Goal: Task Accomplishment & Management: Use online tool/utility

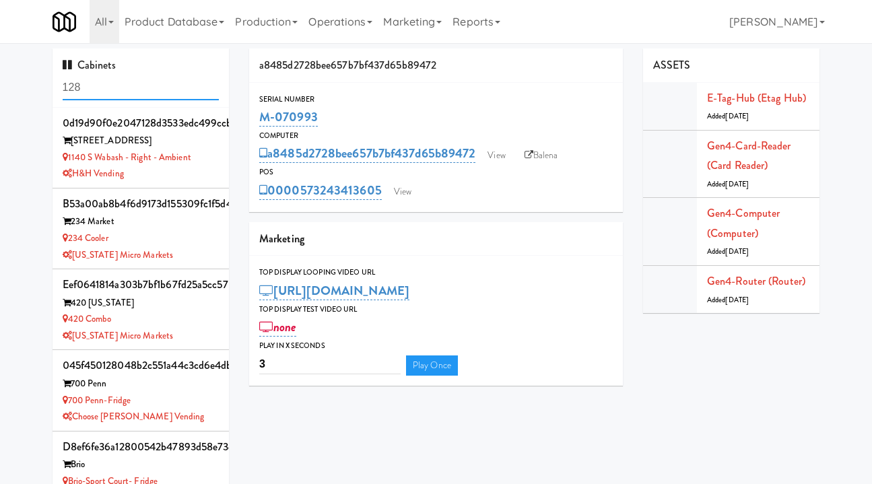
click at [110, 89] on input "128" at bounding box center [141, 87] width 157 height 25
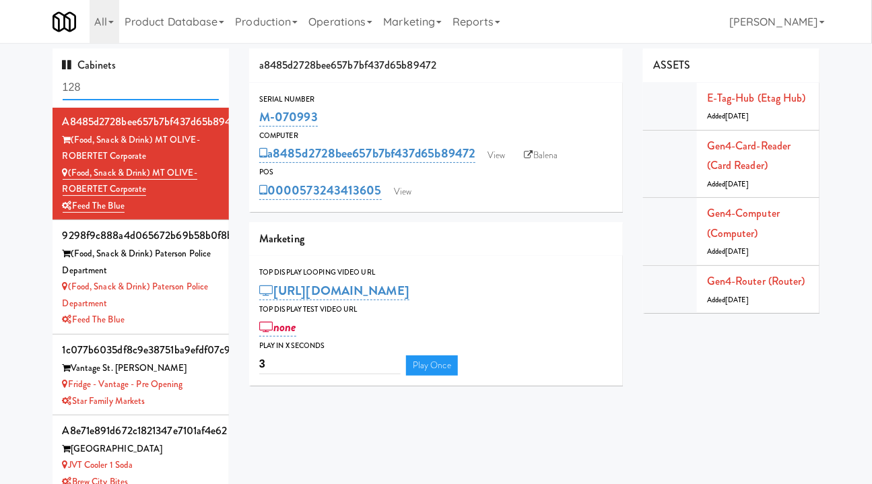
click at [110, 89] on input "128" at bounding box center [141, 87] width 157 height 25
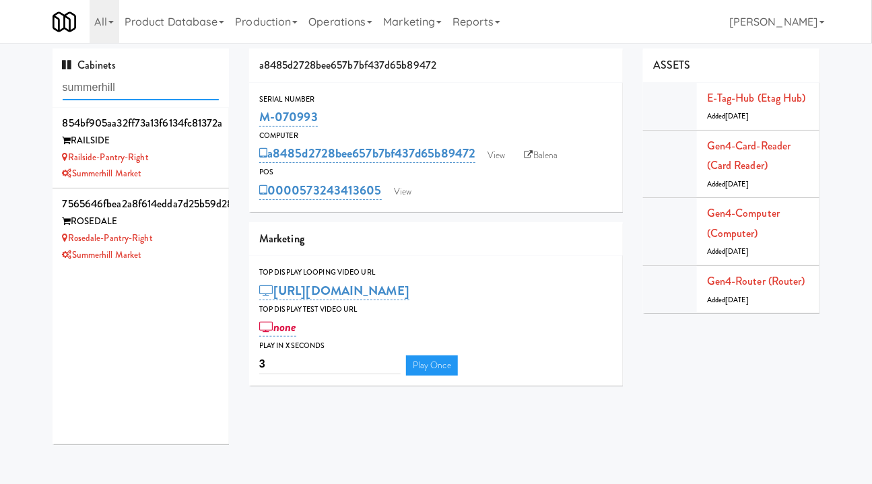
type input "summerhill"
click at [195, 259] on div "Summerhill Market" at bounding box center [141, 255] width 157 height 17
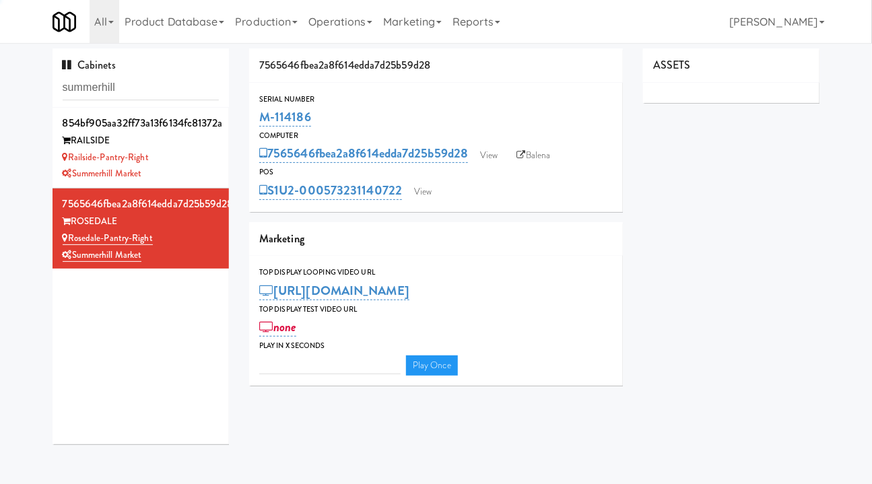
type input "3"
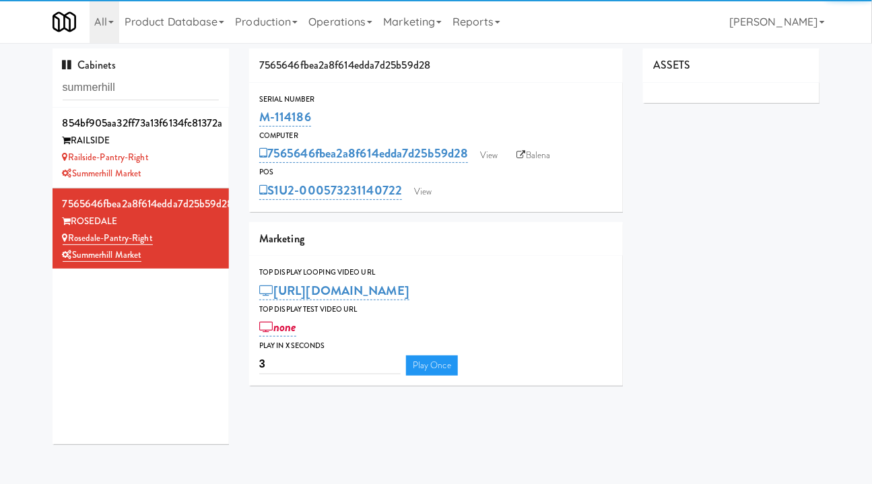
click at [202, 143] on div "RAILSIDE" at bounding box center [141, 141] width 157 height 17
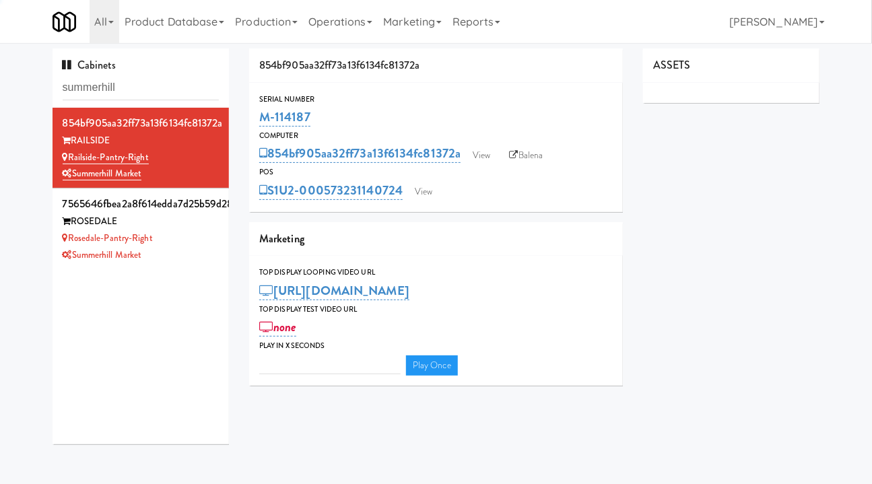
type input "3"
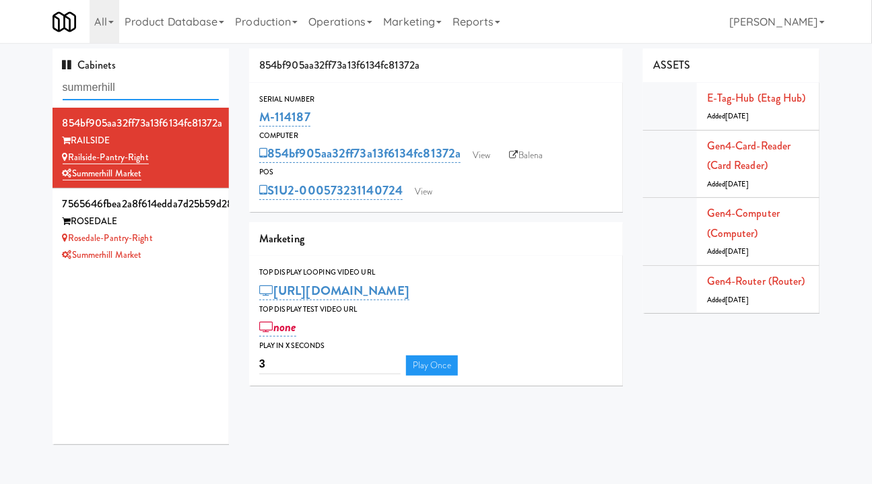
click at [126, 79] on input "summerhill" at bounding box center [141, 87] width 157 height 25
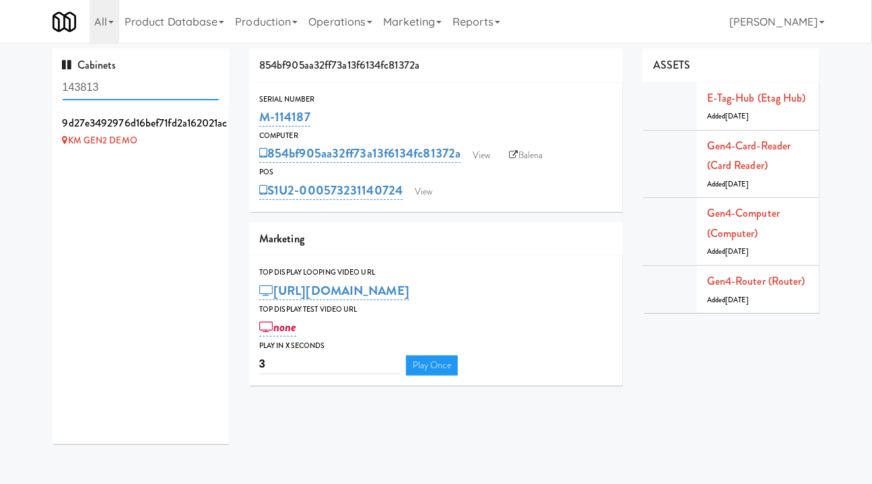
type input "143813"
click at [193, 145] on div "KM GEN2 DEMO" at bounding box center [141, 141] width 157 height 17
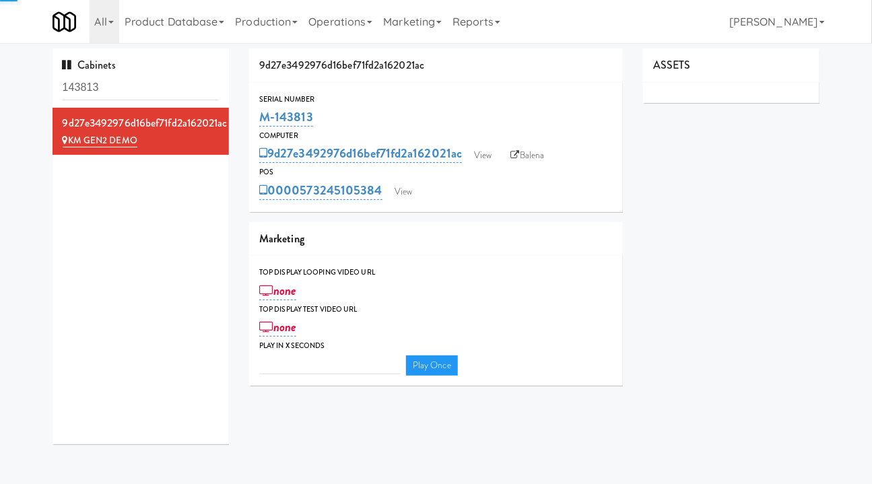
type input "3"
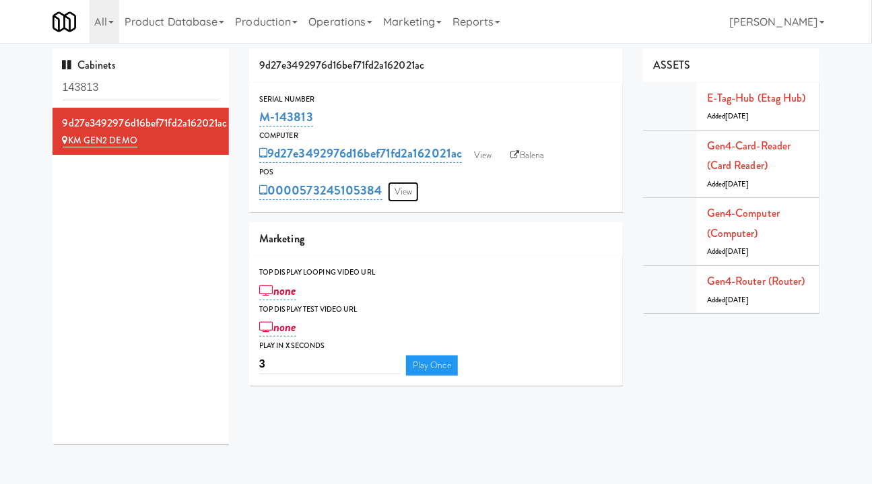
click at [409, 193] on link "View" at bounding box center [403, 192] width 31 height 20
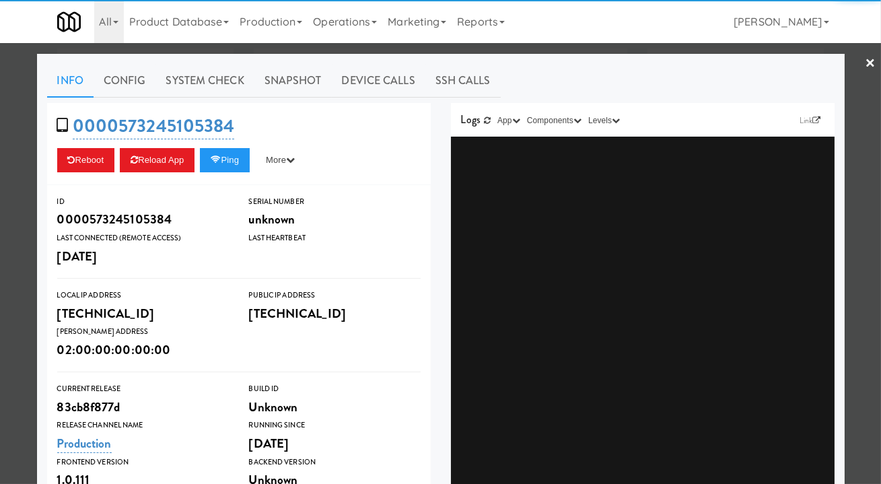
click at [448, 48] on div at bounding box center [440, 242] width 881 height 484
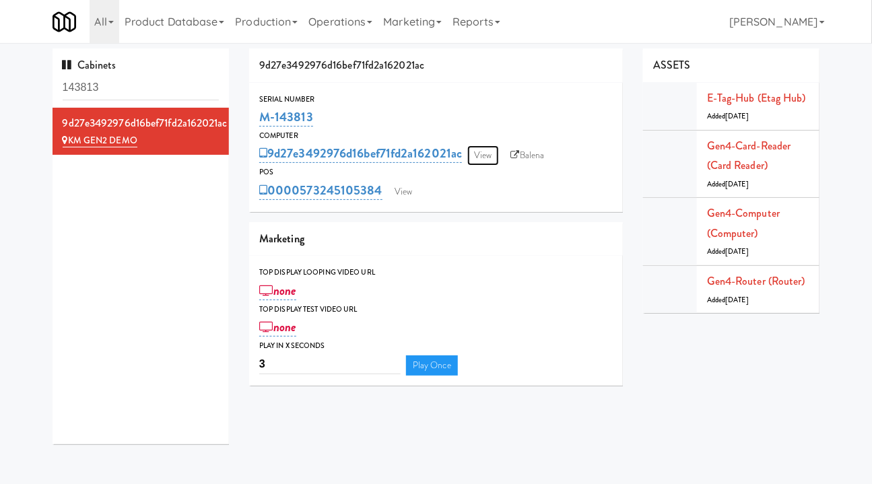
click at [486, 152] on link "View" at bounding box center [482, 155] width 31 height 20
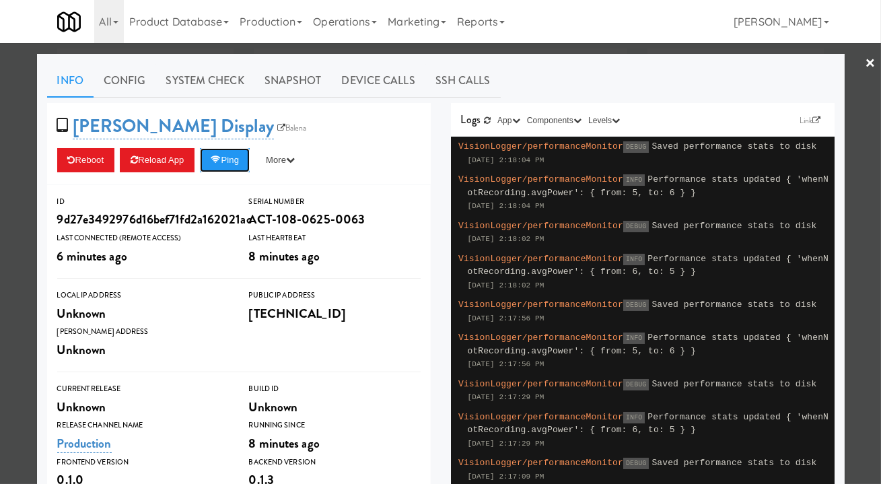
click at [228, 162] on button "Ping" at bounding box center [225, 160] width 50 height 24
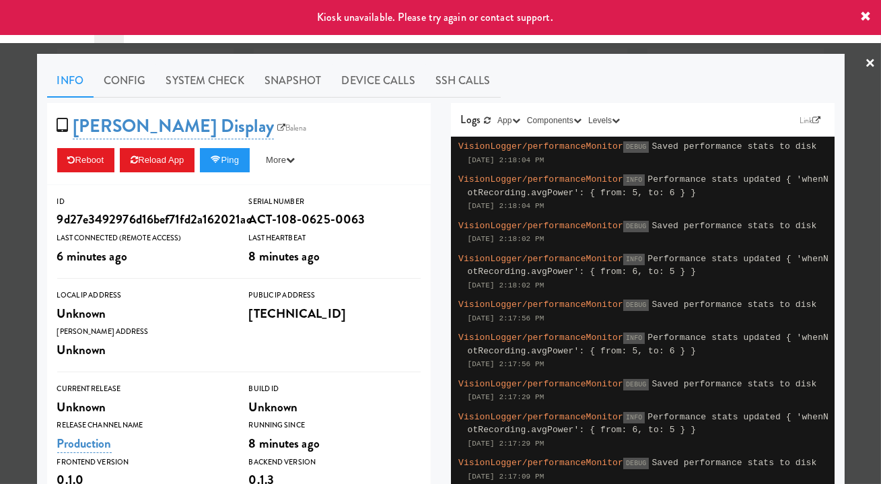
click at [528, 54] on div "Info Config System Check Snapshot Device Calls SSH Calls humble-frost Display B…" at bounding box center [441, 393] width 808 height 679
click at [526, 47] on div at bounding box center [440, 242] width 881 height 484
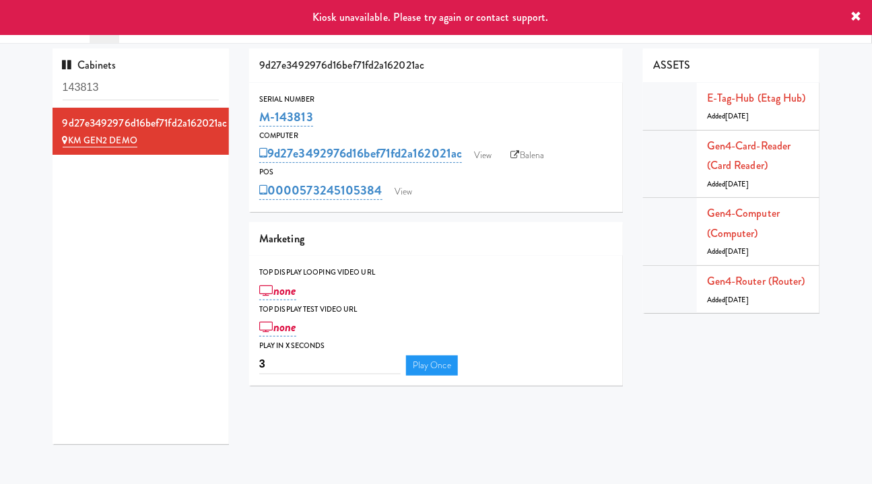
click at [216, 117] on icon at bounding box center [219, 115] width 7 height 9
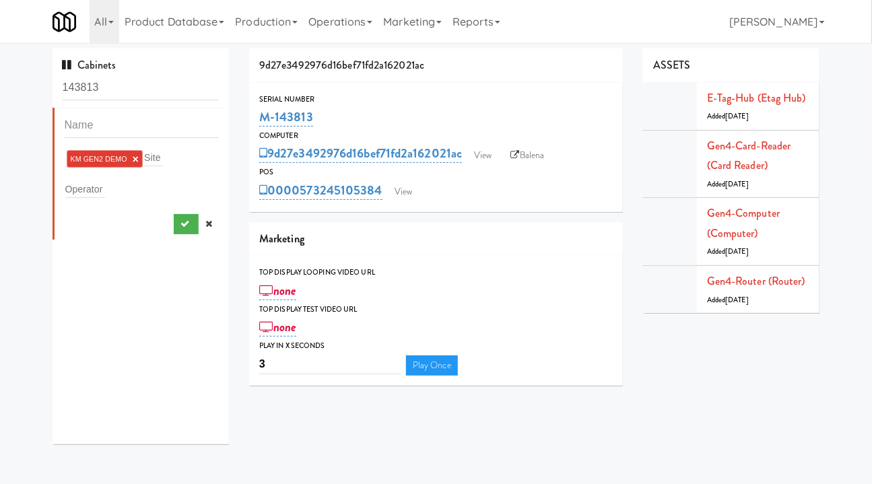
click at [135, 160] on link "×" at bounding box center [136, 159] width 6 height 11
click at [90, 185] on input "text" at bounding box center [85, 187] width 40 height 18
type input "summer"
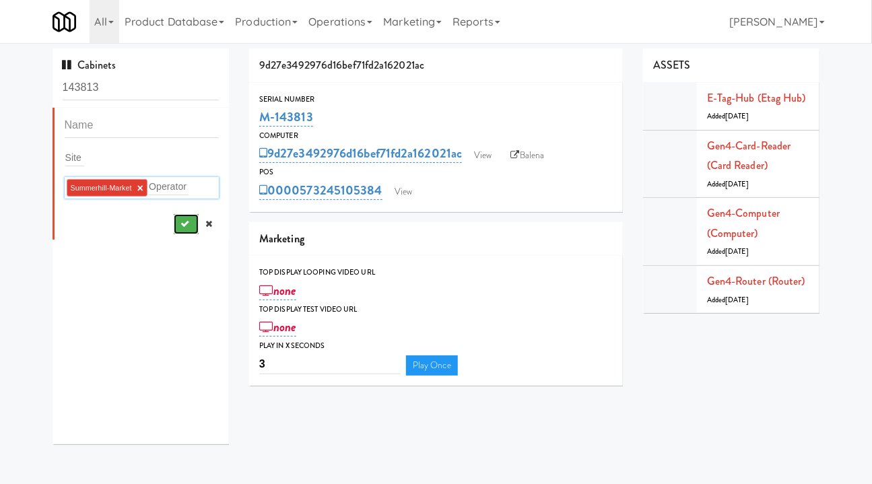
click at [174, 228] on button "submit" at bounding box center [186, 224] width 25 height 20
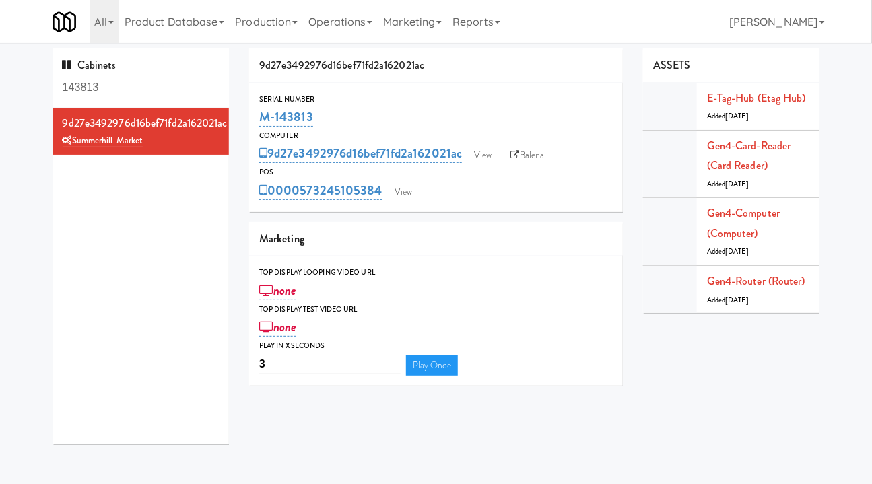
drag, startPoint x: 358, startPoint y: 22, endPoint x: 364, endPoint y: 27, distance: 7.7
click at [358, 22] on link "Operations" at bounding box center [340, 21] width 75 height 43
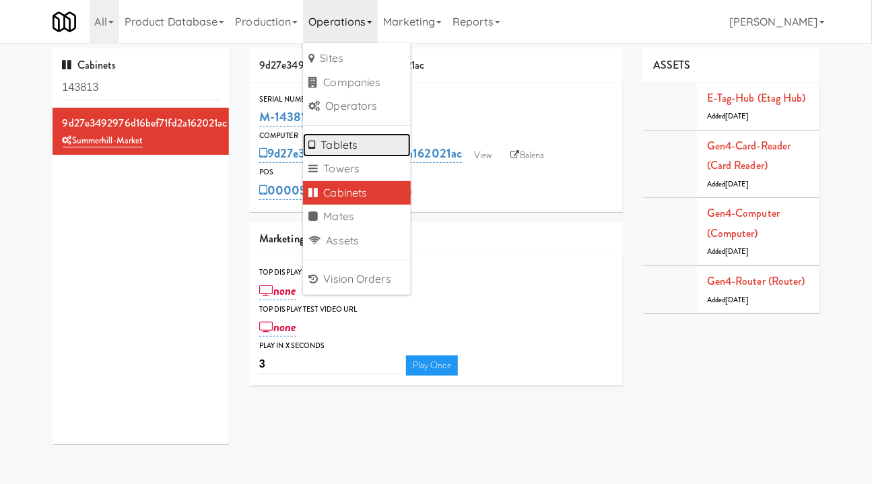
click at [370, 148] on link "Tablets" at bounding box center [357, 145] width 108 height 24
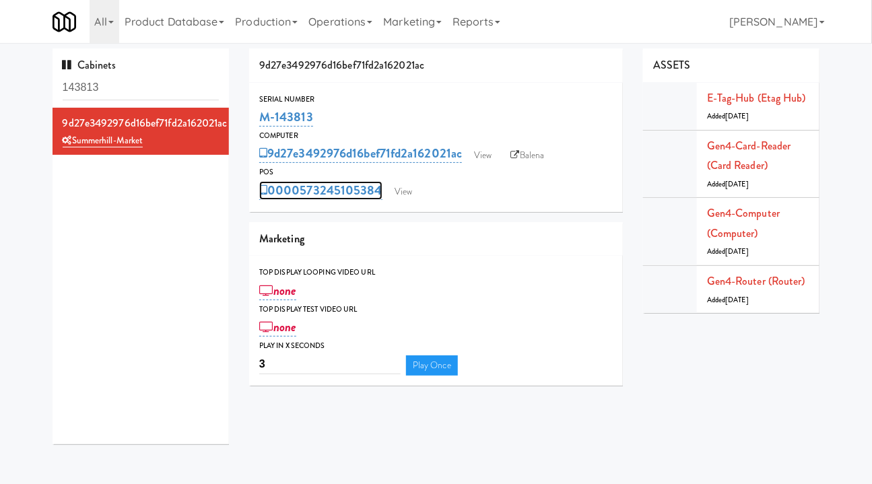
click at [315, 194] on link "0000573245105384" at bounding box center [320, 190] width 123 height 19
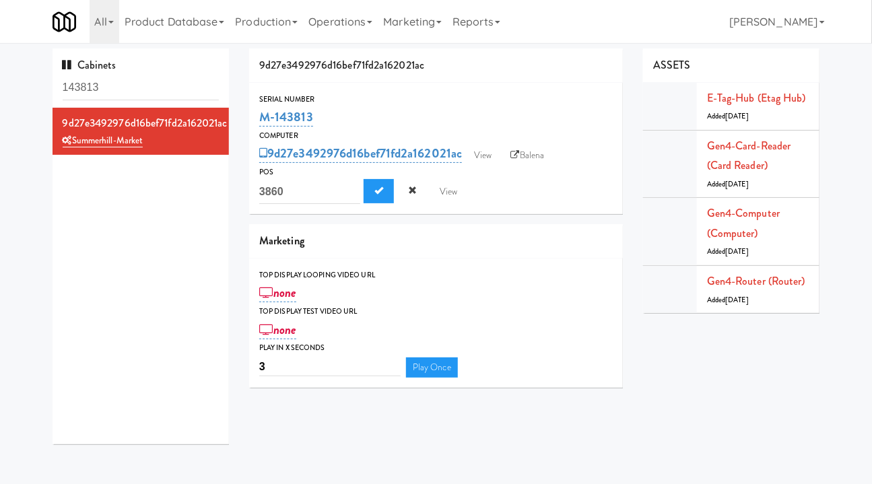
click at [564, 207] on div "Serial Number M-143813 Computer 9d27e3492976d16bef71fd2a162021ac View Balena PO…" at bounding box center [436, 149] width 374 height 132
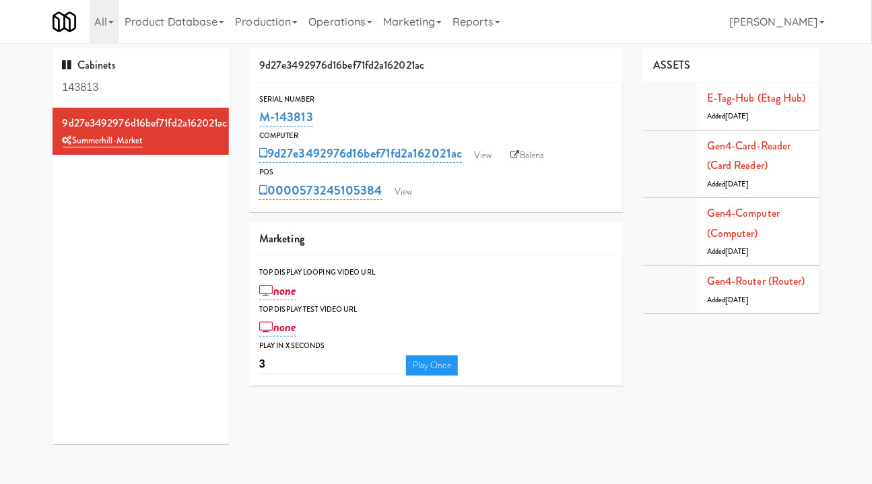
click at [534, 152] on link "Balena" at bounding box center [527, 155] width 47 height 20
click at [316, 193] on link "0000573245105384" at bounding box center [320, 190] width 123 height 19
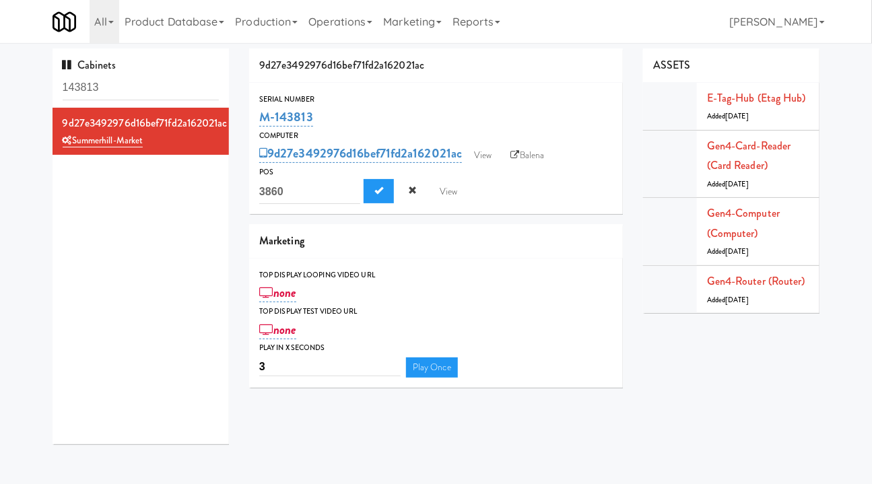
click at [139, 254] on div "9d27e3492976d16bef71fd2a162021ac Summerhill-Market" at bounding box center [141, 276] width 177 height 337
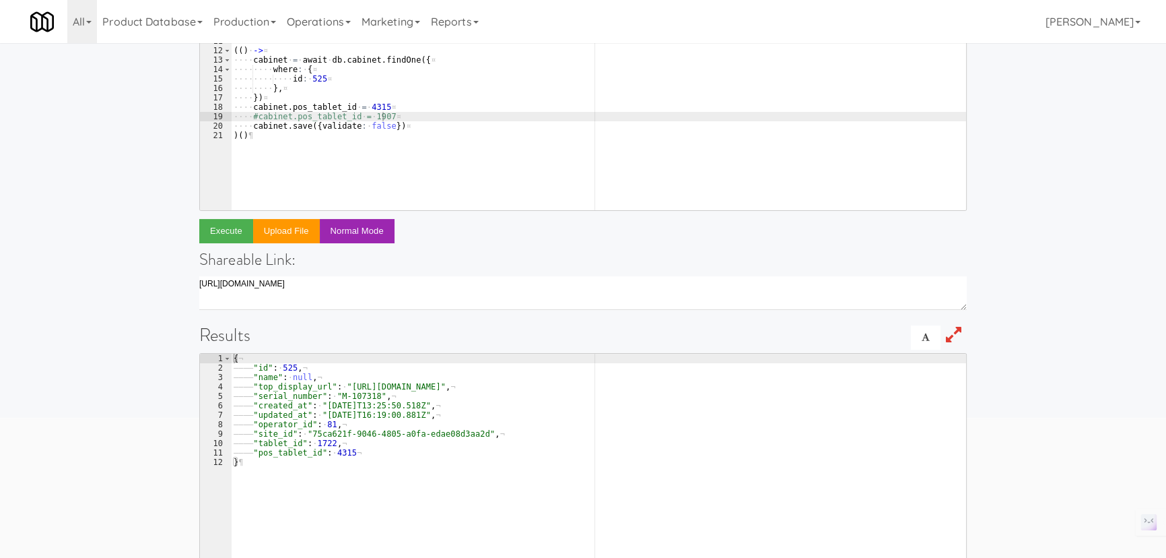
scroll to position [0, 11]
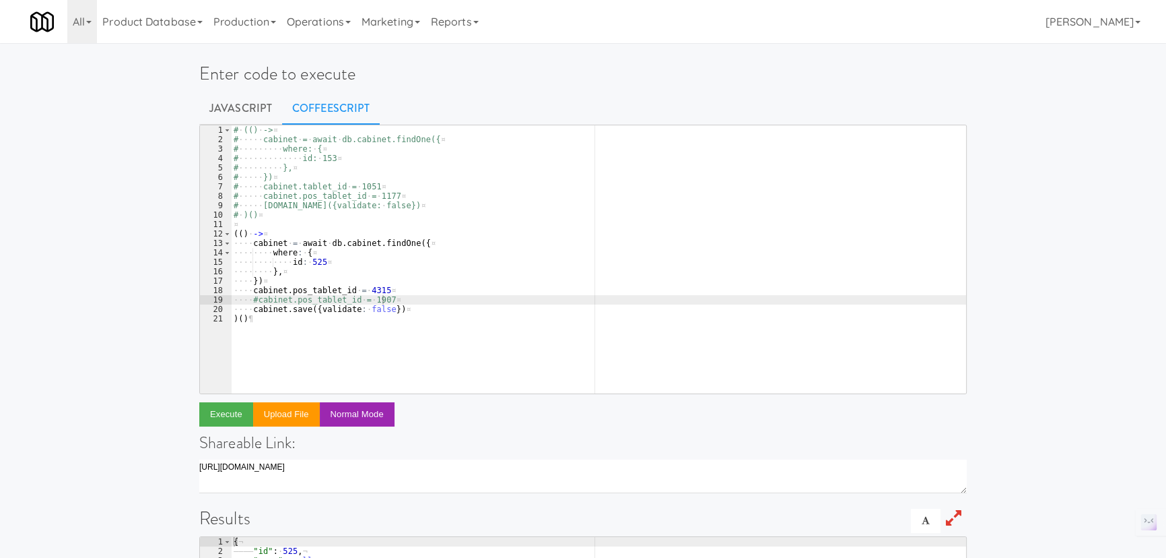
click at [316, 263] on div "# · (() · -> ¤ # ····· cabinet · = · await · db.cabinet.findOne({ ¤ # ·········…" at bounding box center [598, 268] width 735 height 287
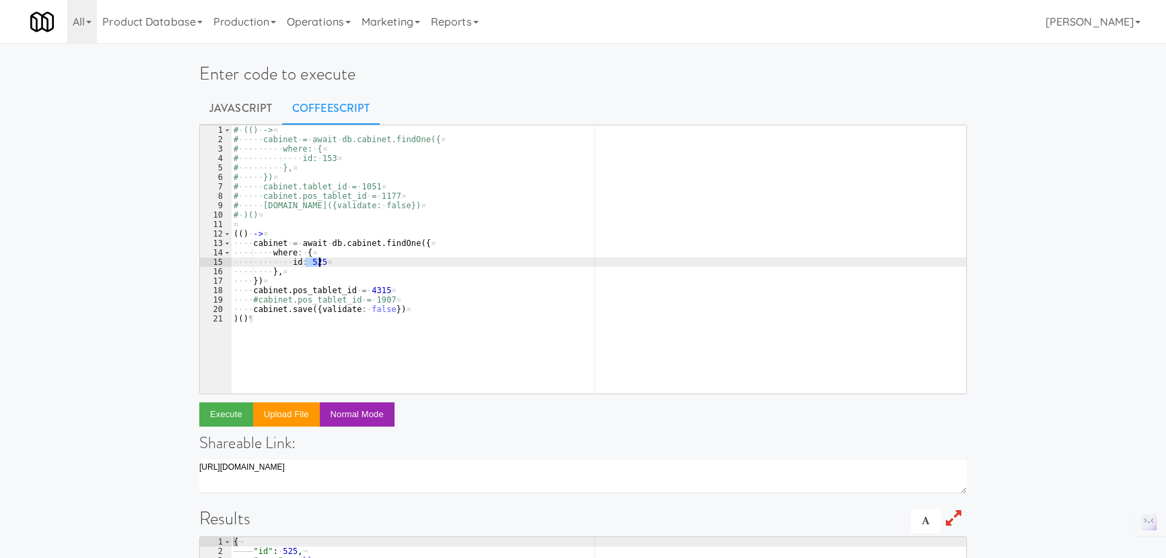
click at [316, 263] on div "# · (() · -> ¤ # ····· cabinet · = · await · db.cabinet.findOne({ ¤ # ·········…" at bounding box center [598, 268] width 735 height 287
click at [373, 300] on div "# · (() · -> ¤ # ····· cabinet · = · await · db.cabinet.findOne({ ¤ # ·········…" at bounding box center [598, 268] width 735 height 287
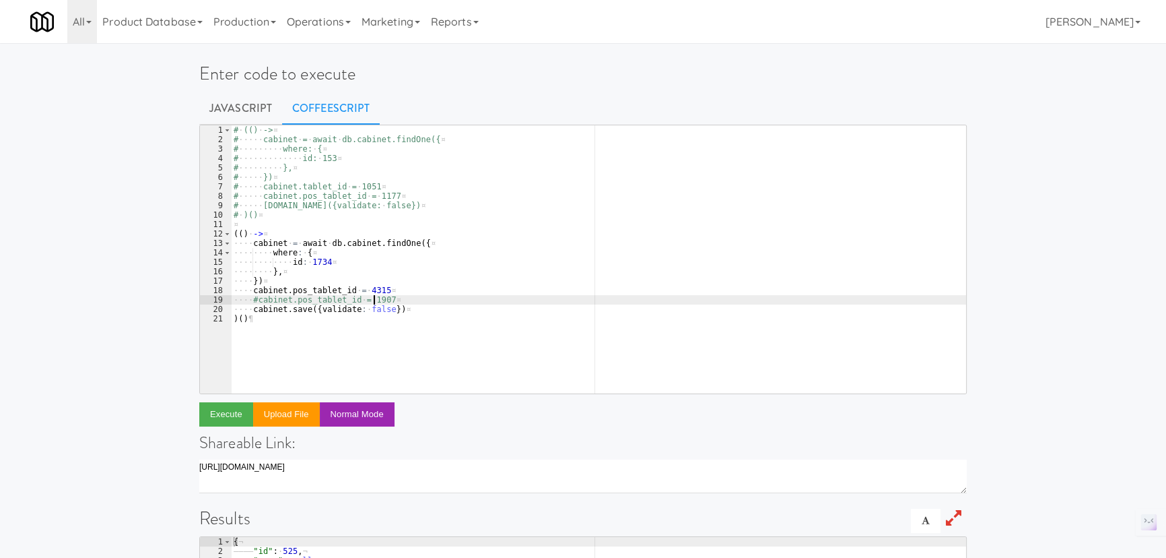
click at [373, 300] on div "# · (() · -> ¤ # ····· cabinet · = · await · db.cabinet.findOne({ ¤ # ·········…" at bounding box center [598, 268] width 735 height 287
click at [368, 292] on div "# · (() · -> ¤ # ····· cabinet · = · await · db.cabinet.findOne({ ¤ # ·········…" at bounding box center [598, 268] width 735 height 287
click at [409, 316] on div "# · (() · -> ¤ # ····· cabinet · = · await · db.cabinet.findOne({ ¤ # ·········…" at bounding box center [598, 268] width 735 height 287
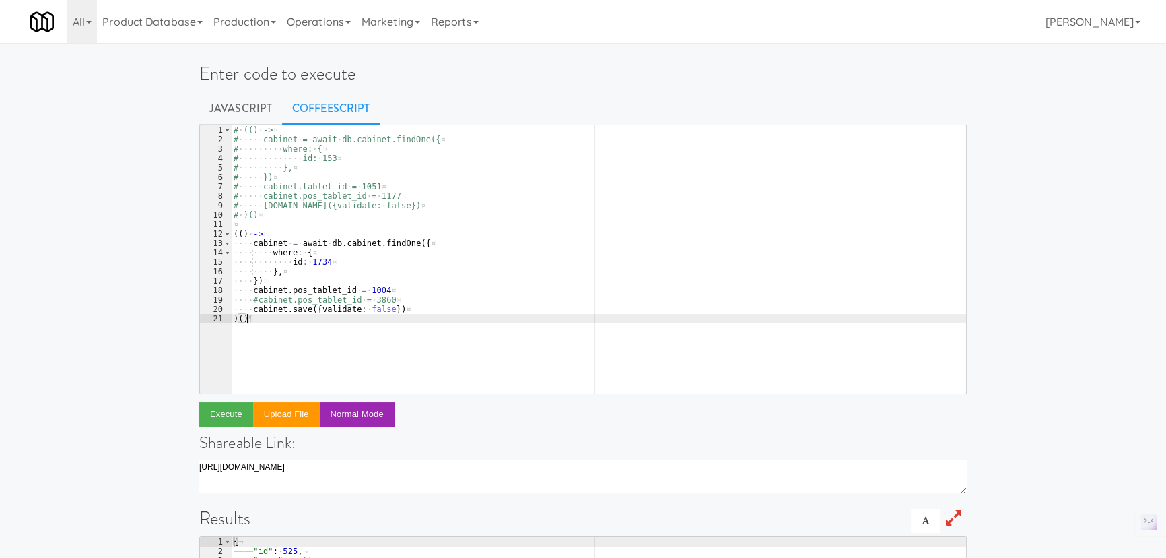
scroll to position [0, 0]
click at [409, 310] on div "# · (() · -> ¤ # ····· cabinet · = · await · db.cabinet.findOne({ ¤ # ·········…" at bounding box center [598, 268] width 735 height 287
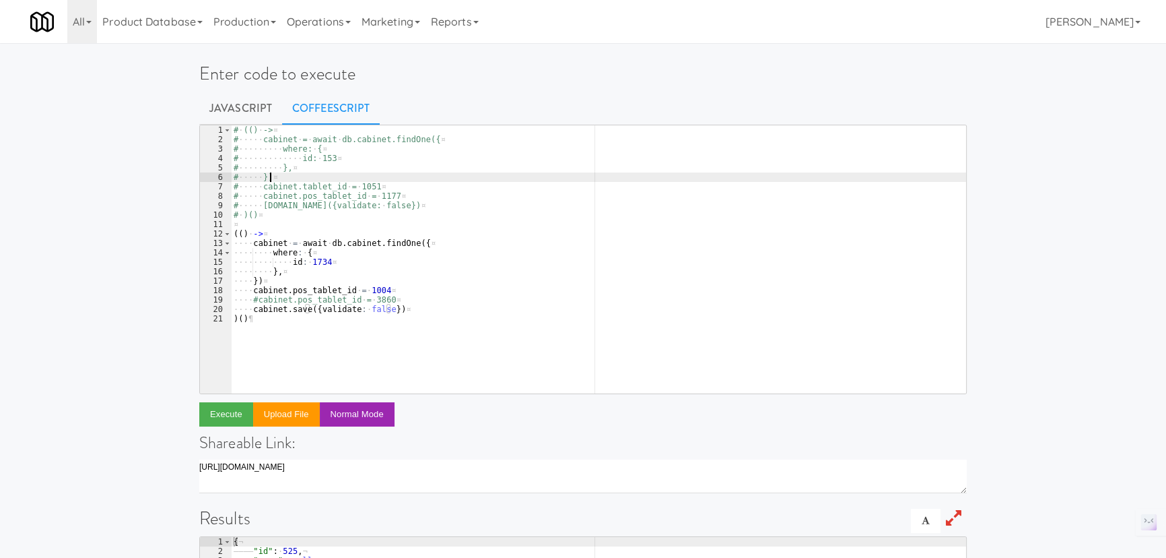
click at [396, 176] on div "# · (() · -> ¤ # ····· cabinet · = · await · db.cabinet.findOne({ ¤ # ·········…" at bounding box center [598, 268] width 735 height 287
click at [397, 254] on div "# · (() · -> ¤ # ····· cabinet · = · await · db.cabinet.findOne({ ¤ # ·········…" at bounding box center [598, 268] width 735 height 287
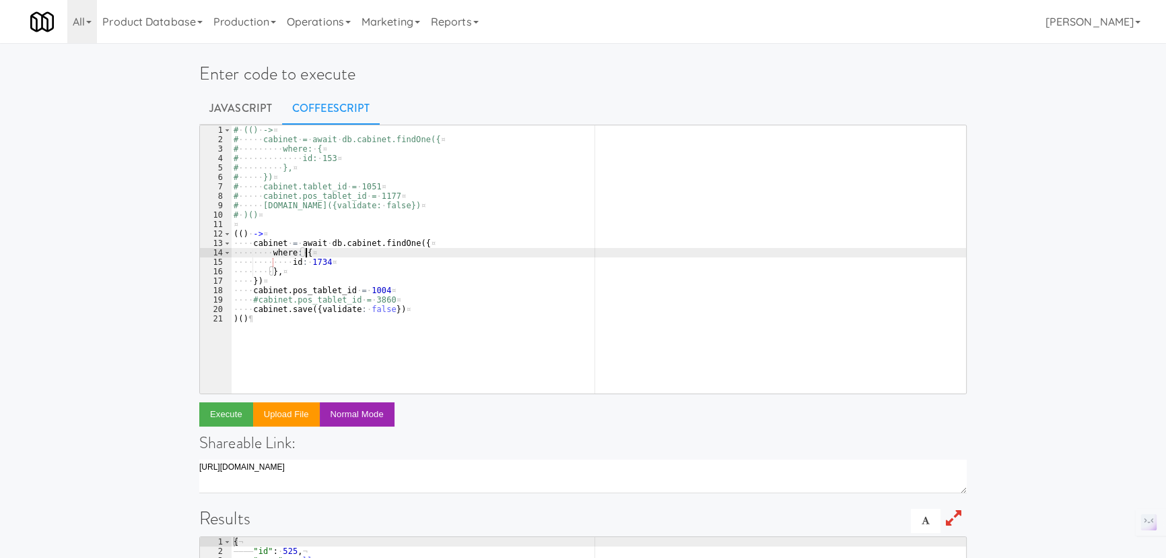
click at [290, 321] on div "# · (() · -> ¤ # ····· cabinet · = · await · db.cabinet.findOne({ ¤ # ·········…" at bounding box center [598, 268] width 735 height 287
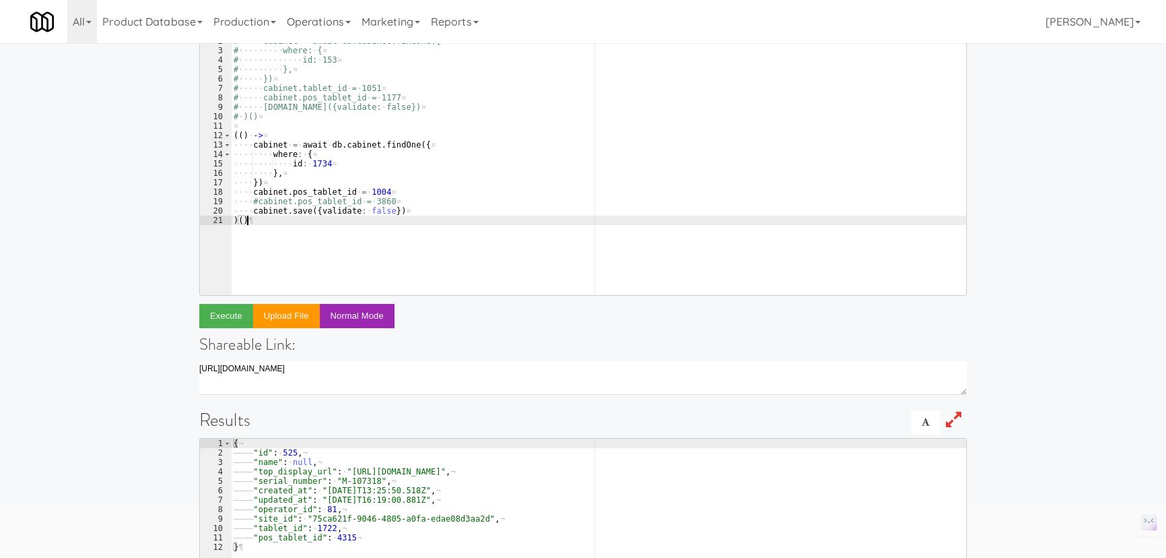
scroll to position [183, 0]
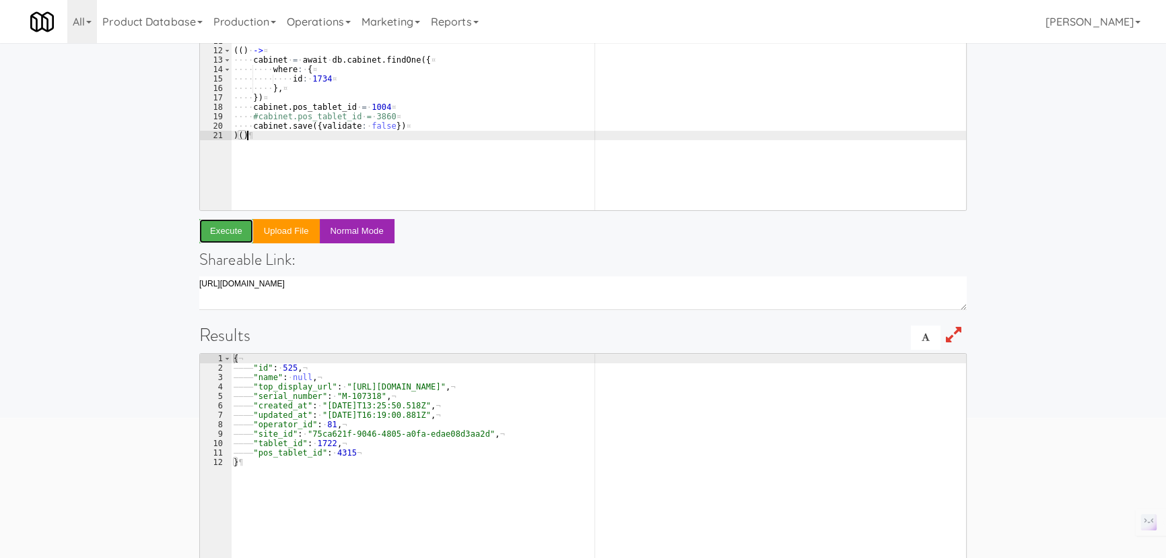
click at [222, 230] on button "Execute" at bounding box center [226, 231] width 54 height 24
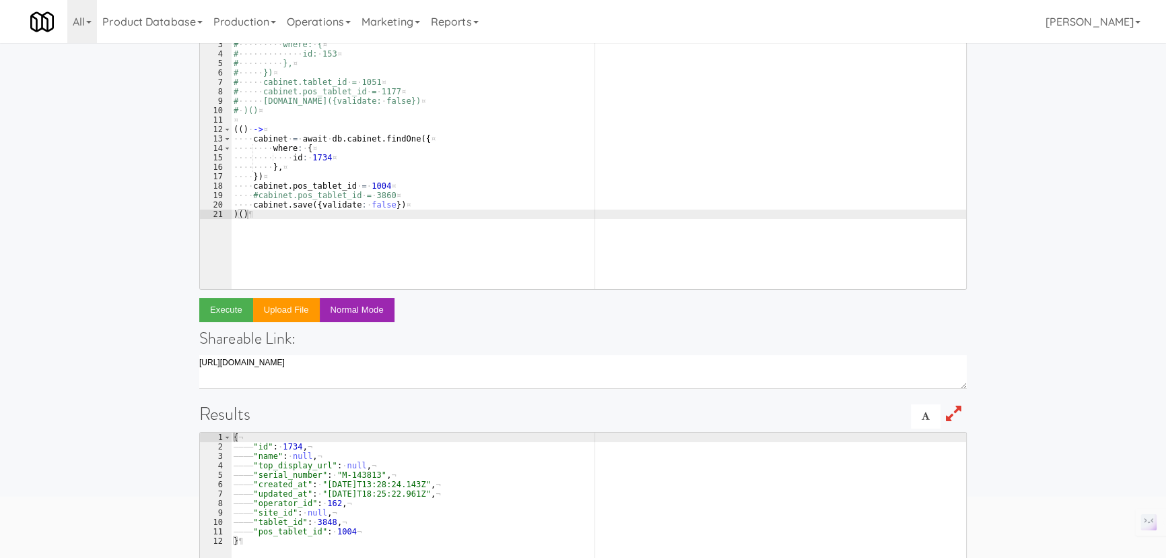
scroll to position [0, 0]
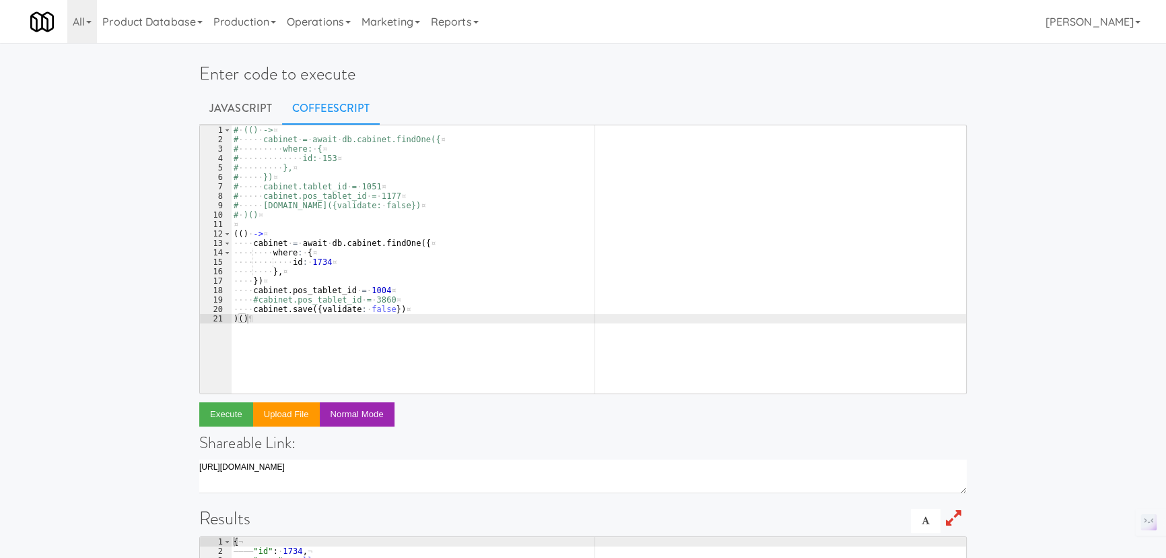
click at [321, 265] on div "# · (() · -> ¤ # ····· cabinet · = · await · db.cabinet.findOne({ ¤ # ·········…" at bounding box center [598, 268] width 735 height 287
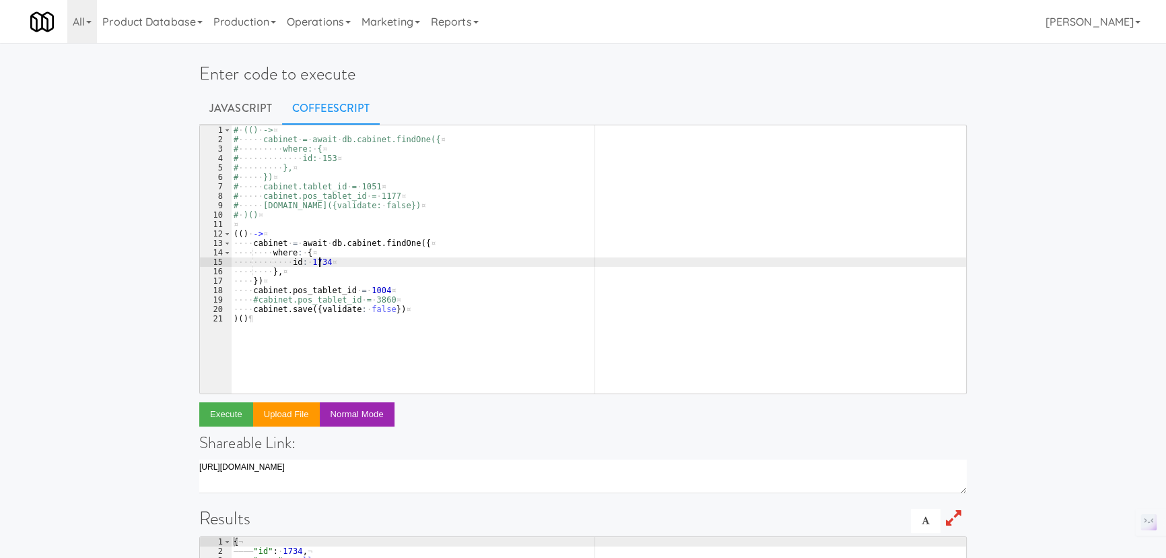
click at [310, 263] on div "# · (() · -> ¤ # ····· cabinet · = · await · db.cabinet.findOne({ ¤ # ·········…" at bounding box center [598, 268] width 735 height 287
click at [370, 290] on div "# · (() · -> ¤ # ····· cabinet · = · await · db.cabinet.findOne({ ¤ # ·········…" at bounding box center [598, 268] width 735 height 287
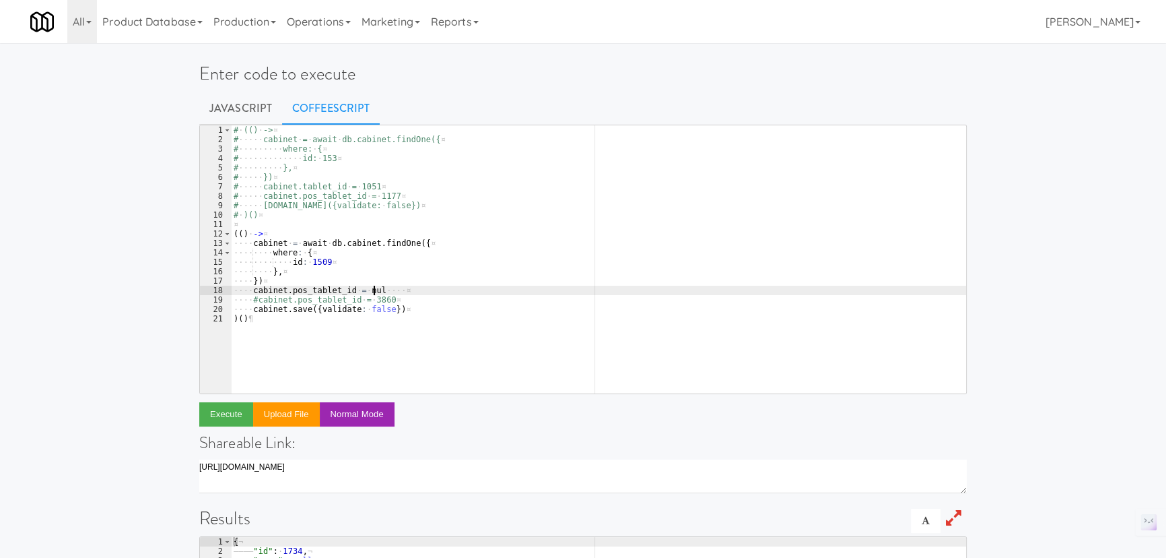
scroll to position [0, 12]
click at [407, 314] on div "# · (() · -> ¤ # ····· cabinet · = · await · db.cabinet.findOne({ ¤ # ·········…" at bounding box center [598, 268] width 735 height 287
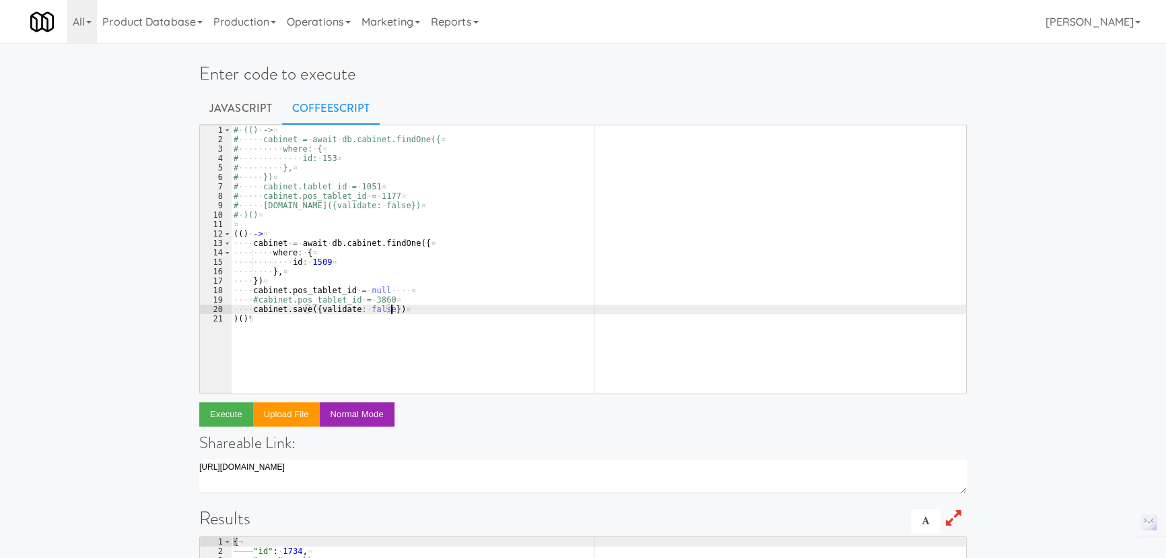
click at [455, 238] on div "# · (() · -> ¤ # ····· cabinet · = · await · db.cabinet.findOne({ ¤ # ·········…" at bounding box center [598, 268] width 735 height 287
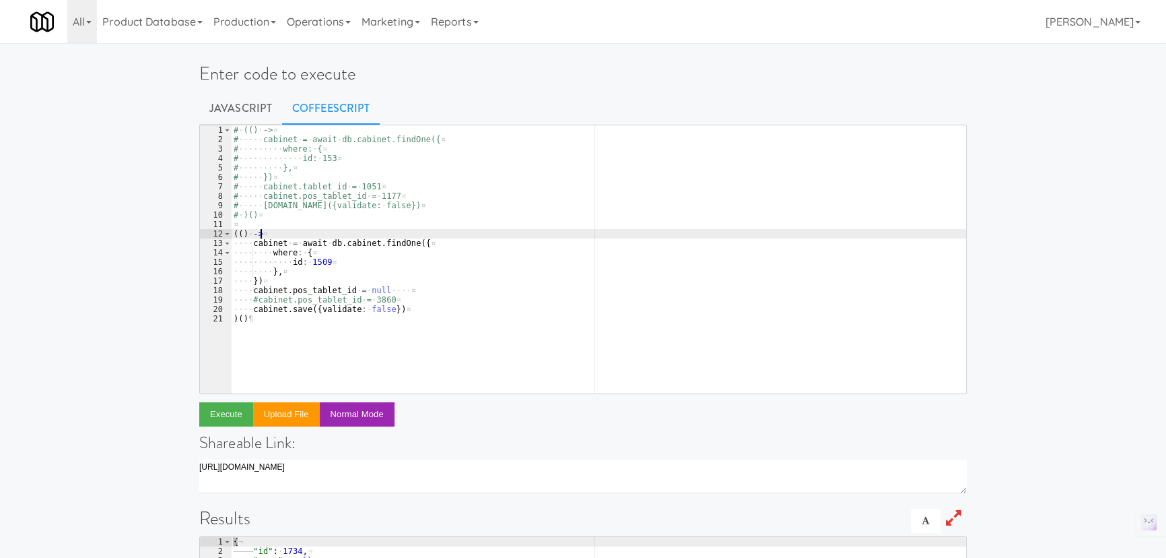
scroll to position [0, 1]
click at [430, 249] on div "# · (() · -> ¤ # ····· cabinet · = · await · db.cabinet.findOne({ ¤ # ·········…" at bounding box center [598, 268] width 735 height 287
click at [434, 244] on div "# · (() · -> ¤ # ····· cabinet · = · await · db.cabinet.findOne({ ¤ # ·········…" at bounding box center [598, 268] width 735 height 287
click at [226, 415] on button "Execute" at bounding box center [226, 414] width 54 height 24
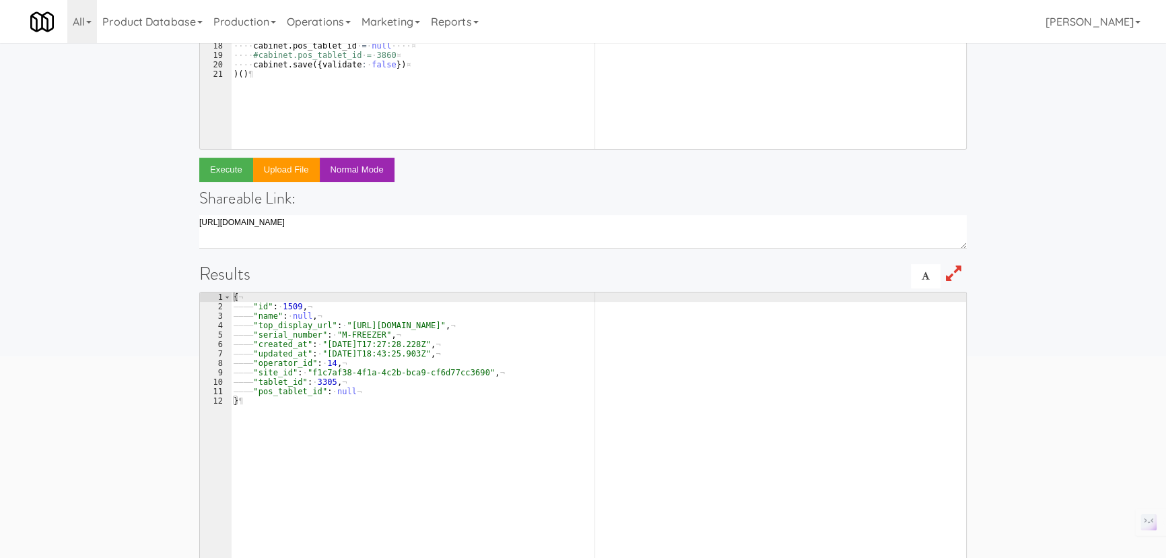
scroll to position [122, 0]
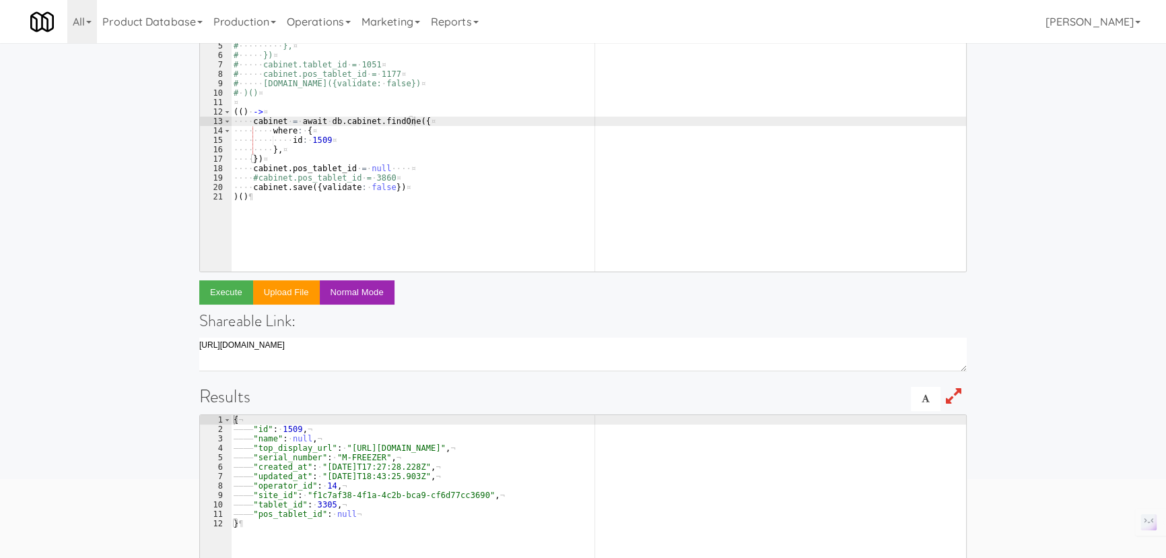
click at [316, 141] on div "# · (() · -> ¤ # ····· cabinet · = · await · db.cabinet.findOne({ ¤ # ·········…" at bounding box center [598, 146] width 735 height 287
click at [370, 169] on div "# · (() · -> ¤ # ····· cabinet · = · await · db.cabinet.findOne({ ¤ # ·········…" at bounding box center [598, 146] width 735 height 287
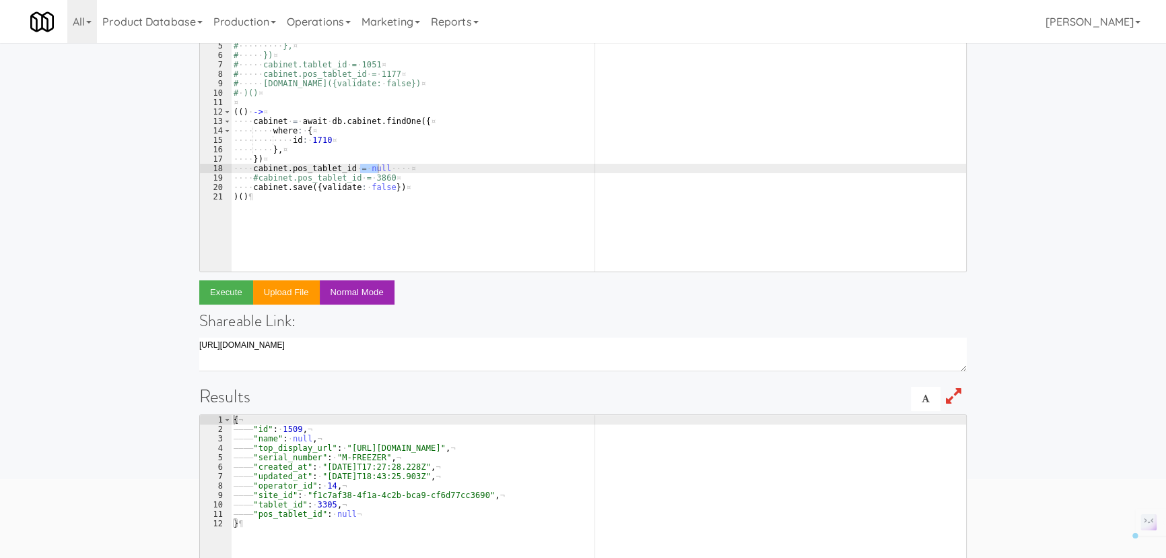
click at [370, 175] on div "# · (() · -> ¤ # ····· cabinet · = · await · db.cabinet.findOne({ ¤ # ·········…" at bounding box center [598, 146] width 735 height 287
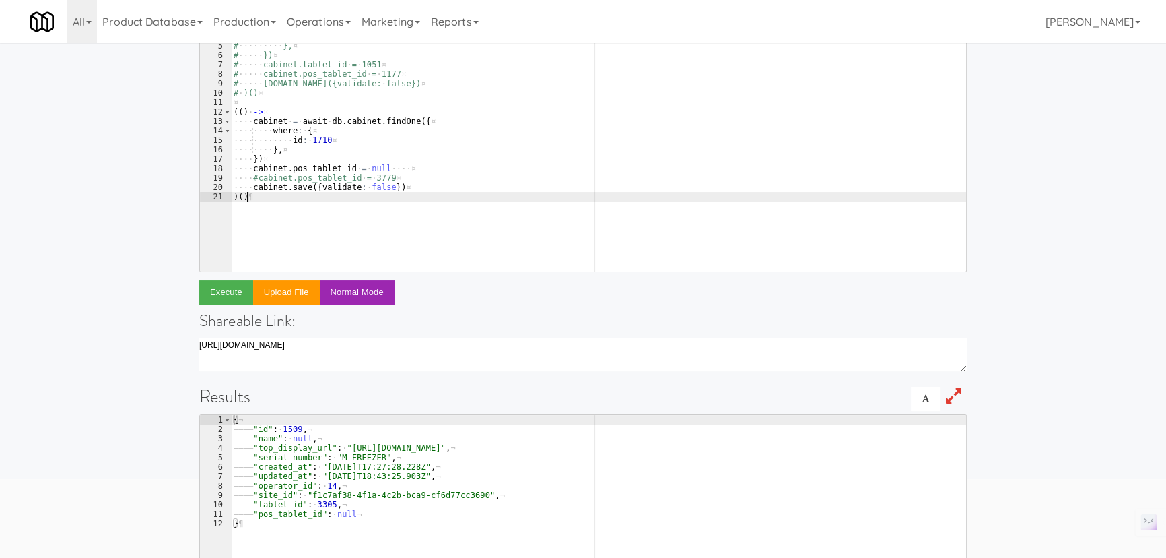
click at [360, 198] on div "# · (() · -> ¤ # ····· cabinet · = · await · db.cabinet.findOne({ ¤ # ·········…" at bounding box center [598, 146] width 735 height 287
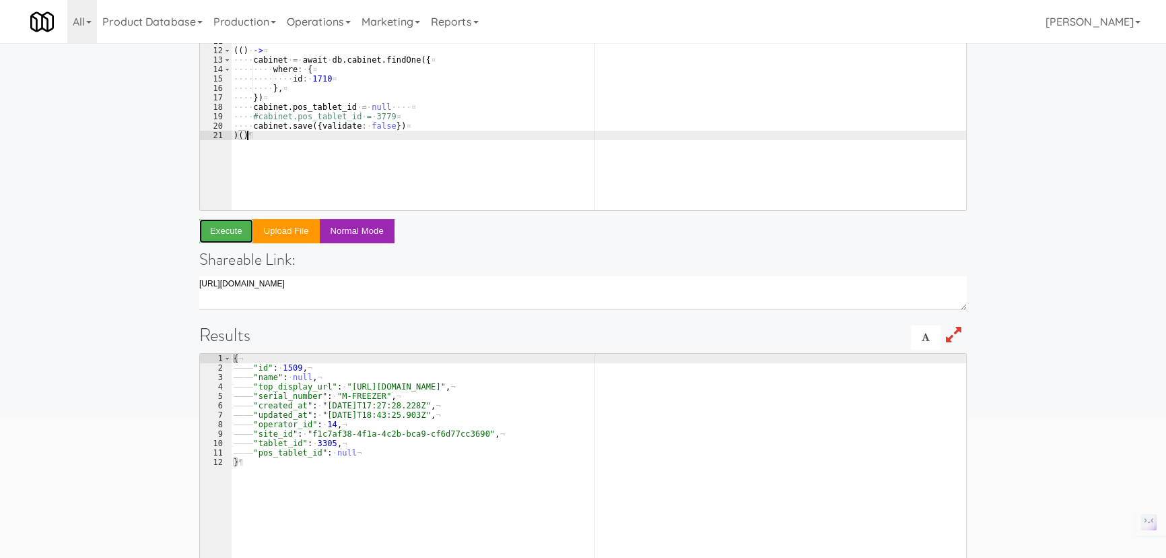
click at [222, 229] on button "Execute" at bounding box center [226, 231] width 54 height 24
type textarea "#cabinet.pos_tablet_id = 3779"
click at [372, 114] on div "# · (() · -> ¤ # ····· cabinet · = · await · db.cabinet.findOne({ ¤ # ·········…" at bounding box center [598, 85] width 735 height 287
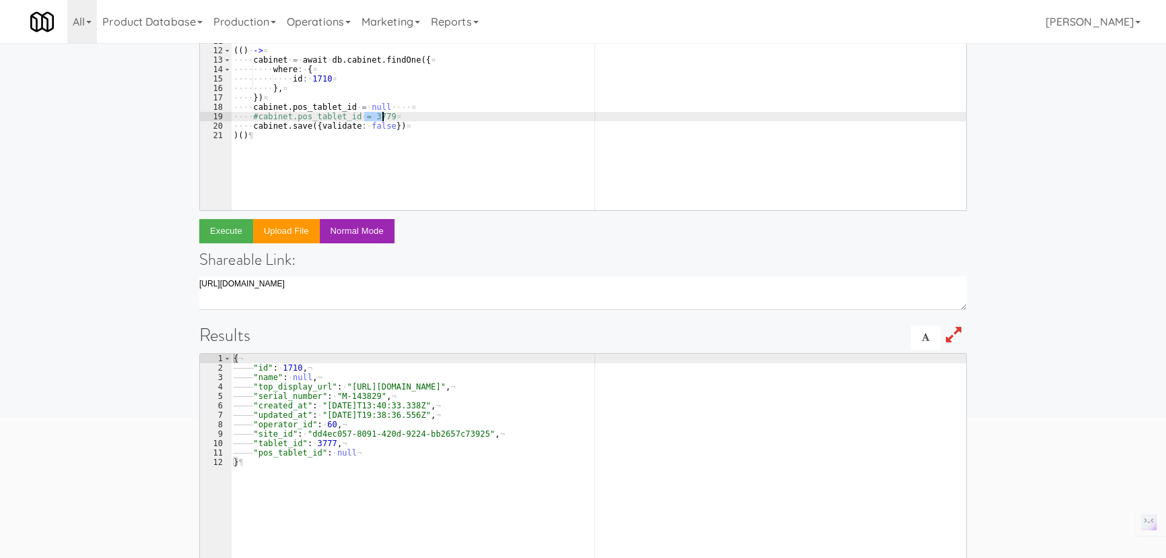
click at [372, 114] on div "# · (() · -> ¤ # ····· cabinet · = · await · db.cabinet.findOne({ ¤ # ·········…" at bounding box center [598, 85] width 735 height 287
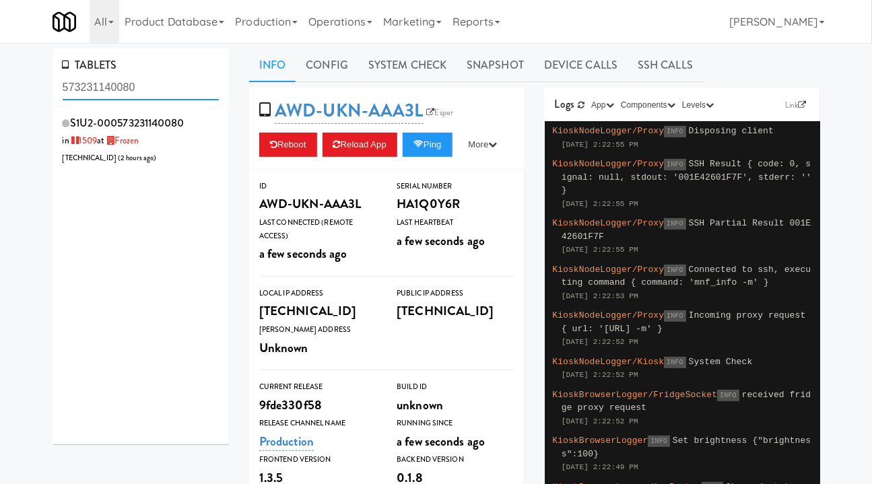
type input "573231140080"
click at [191, 154] on div "S1U2-000573231140080 in 1509 at Frozen 206.0.69.36 ( 2 hours ago )" at bounding box center [141, 139] width 157 height 53
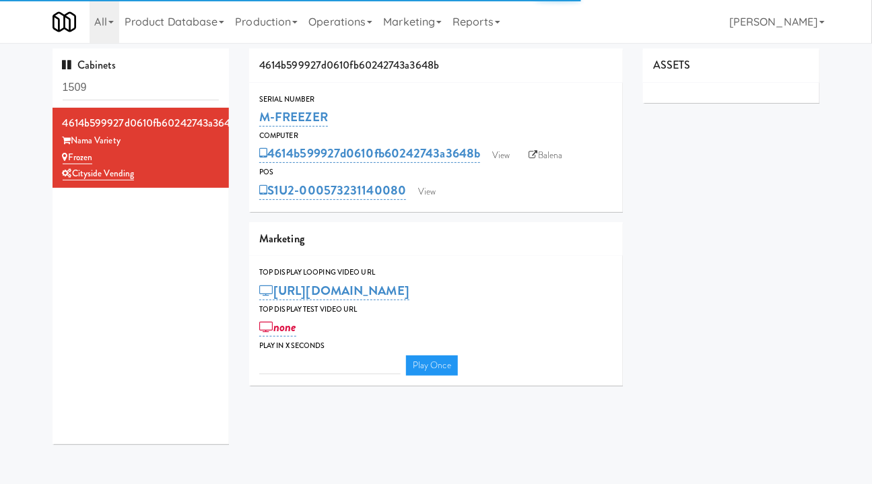
type input "3"
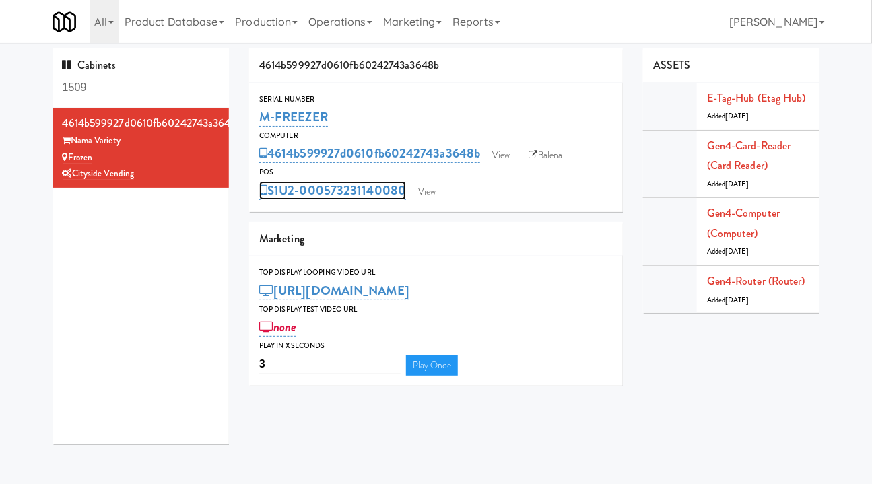
click at [351, 189] on link "S1U2-000573231140080" at bounding box center [332, 190] width 147 height 19
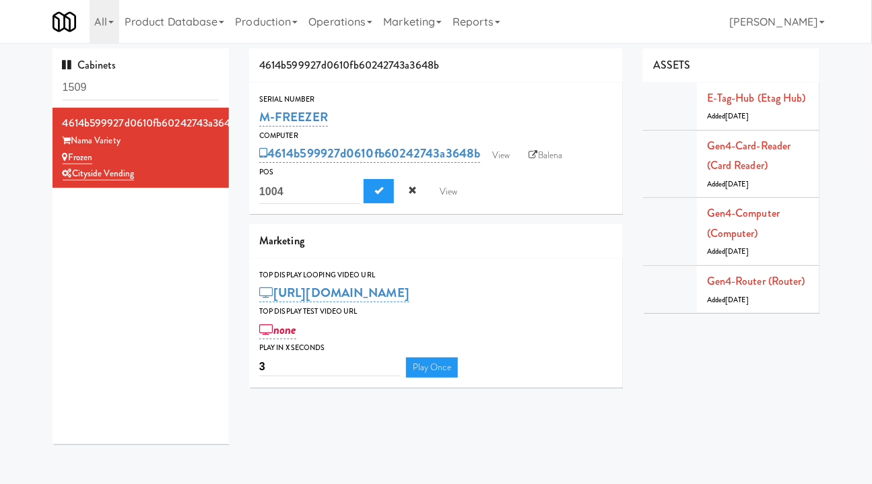
click at [515, 184] on div "S1U2-000573231140080 1004 View" at bounding box center [436, 192] width 354 height 26
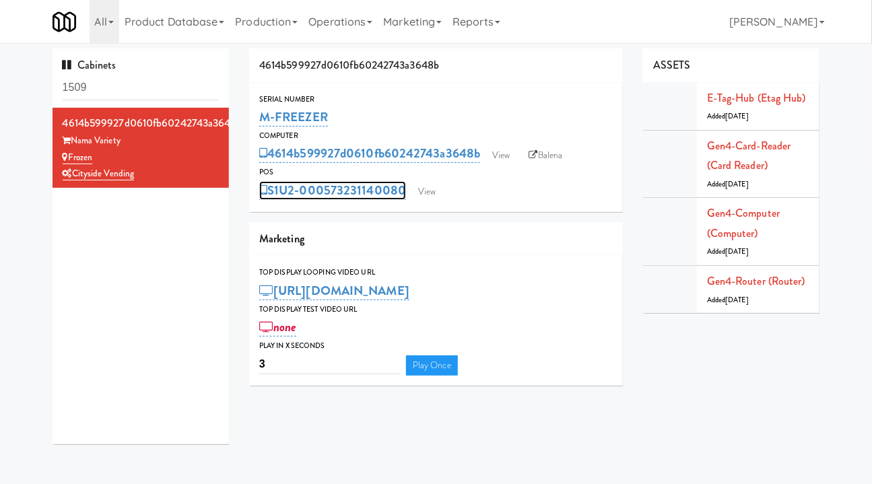
click at [292, 187] on link "S1U2-000573231140080" at bounding box center [332, 190] width 147 height 19
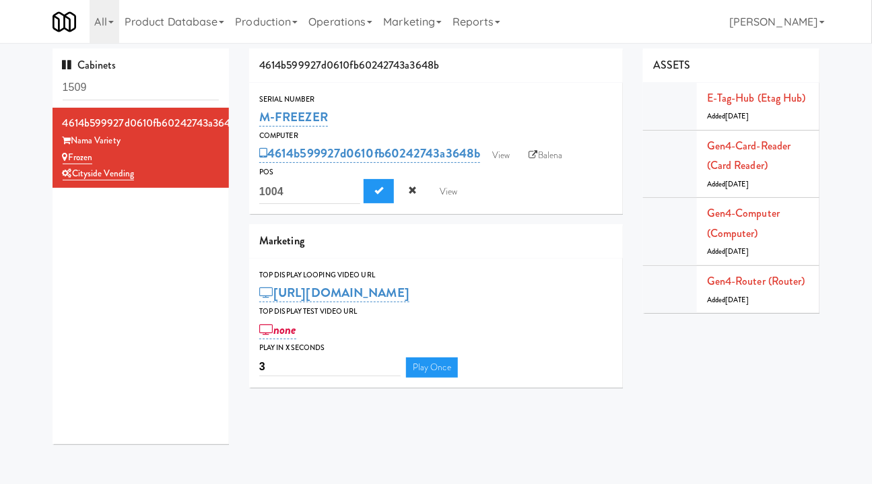
click at [125, 265] on div "4614b599927d0610fb60242743a3648b Nama Variety Frozen Cityside Vending" at bounding box center [141, 276] width 177 height 337
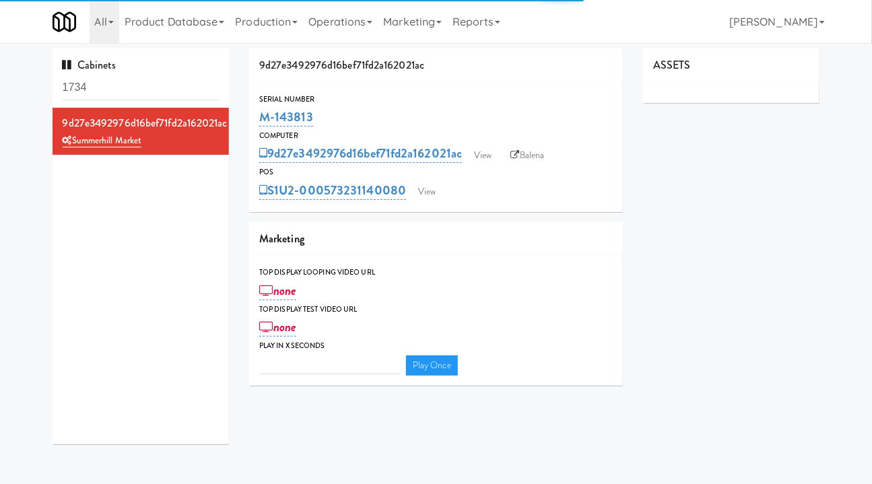
type input "3"
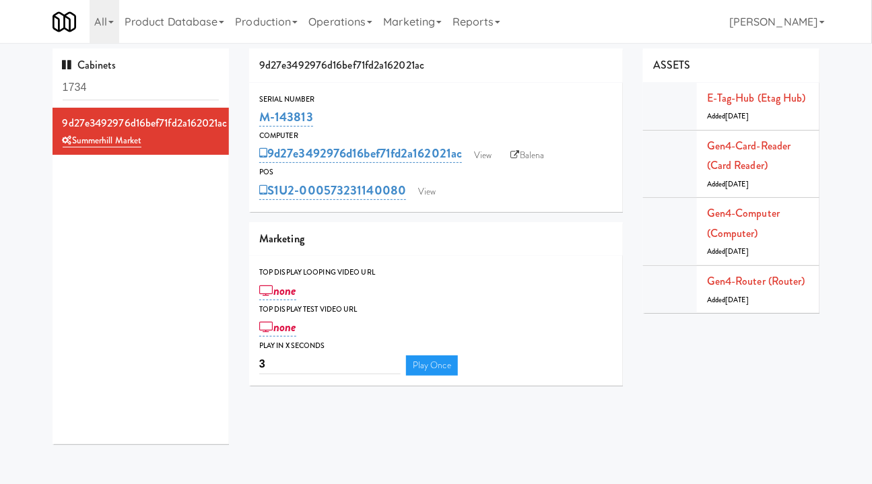
click at [347, 118] on div "M-143813" at bounding box center [436, 117] width 354 height 23
drag, startPoint x: 259, startPoint y: 96, endPoint x: 319, endPoint y: 100, distance: 60.7
click at [319, 100] on div "Serial Number M-143813" at bounding box center [436, 111] width 374 height 36
click at [335, 118] on div "M-143813" at bounding box center [436, 117] width 354 height 23
click at [743, 280] on link "Gen4-router (Router)" at bounding box center [756, 280] width 98 height 15
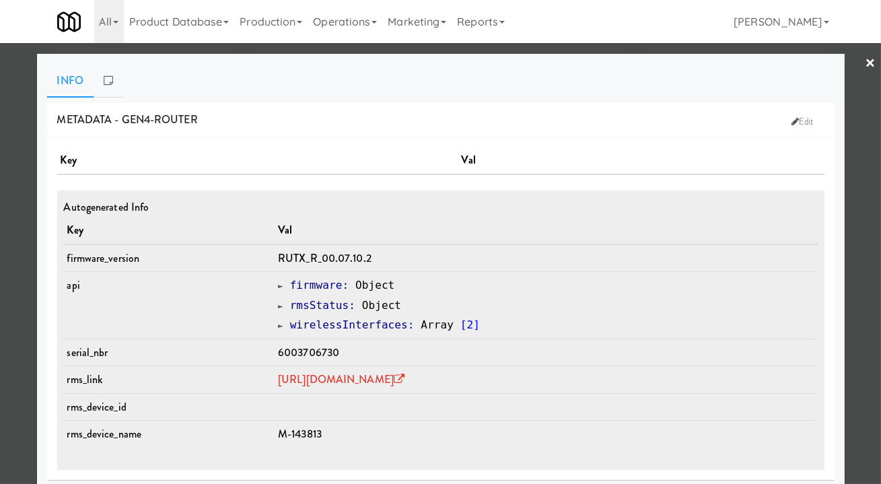
click at [854, 397] on div at bounding box center [440, 242] width 881 height 484
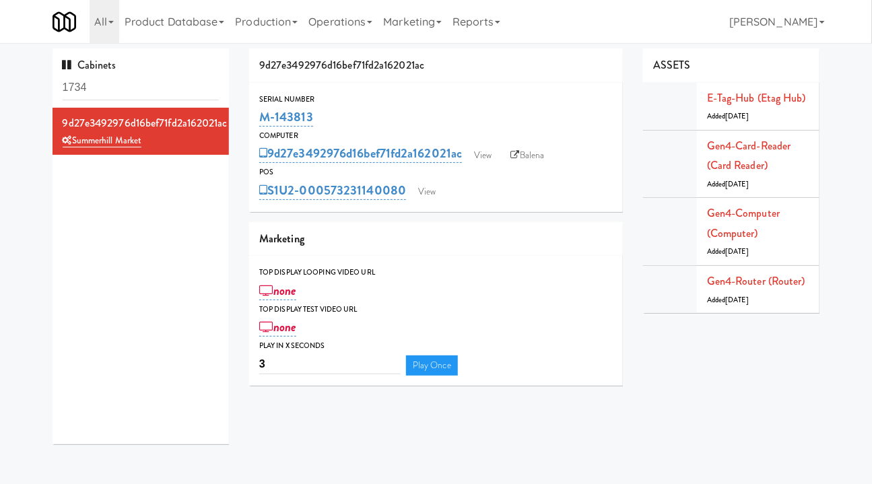
drag, startPoint x: 351, startPoint y: 114, endPoint x: 253, endPoint y: 114, distance: 98.3
click at [253, 114] on div "Serial Number M-143813" at bounding box center [436, 111] width 374 height 36
copy link "M-143813"
click at [437, 191] on link "View" at bounding box center [426, 192] width 31 height 20
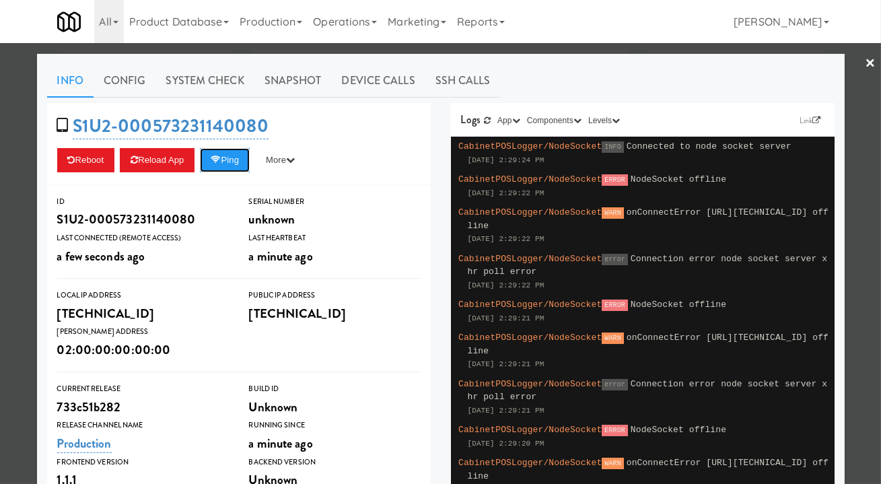
click at [232, 162] on button "Ping" at bounding box center [225, 160] width 50 height 24
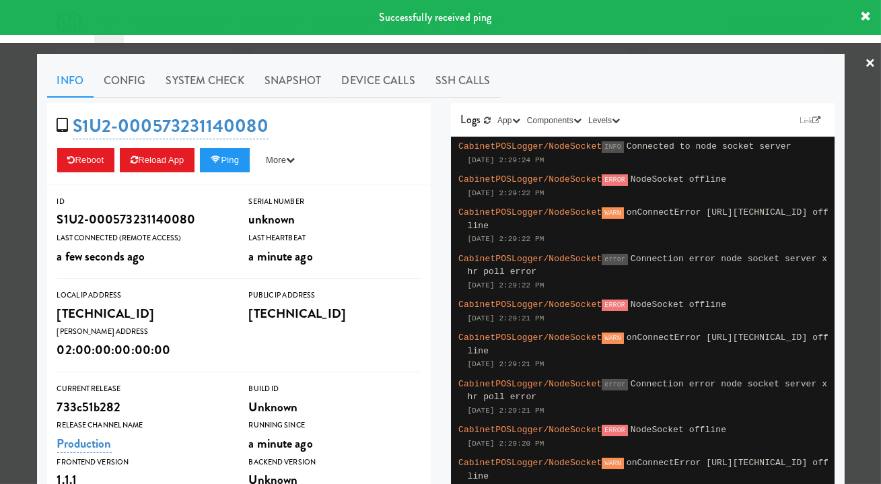
click at [201, 70] on link "System Check" at bounding box center [205, 81] width 98 height 34
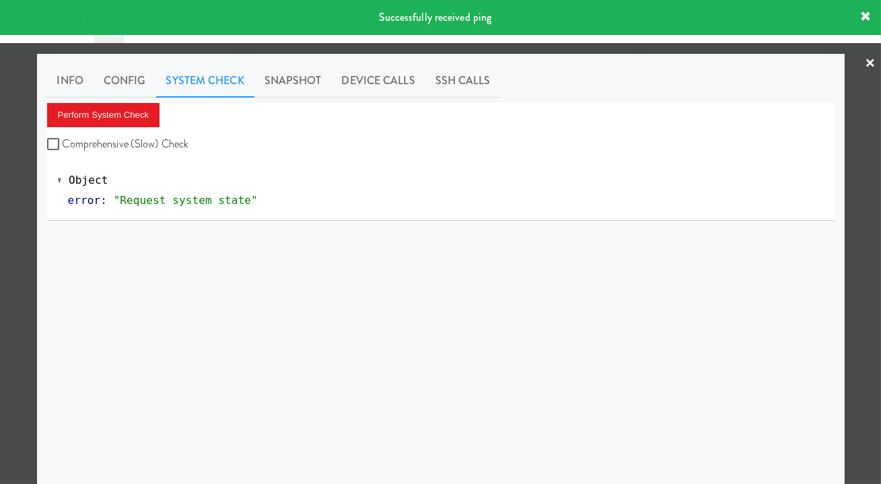
click at [137, 155] on div "Perform System Check Comprehensive (Slow) Check Object error : "Request system …" at bounding box center [441, 162] width 788 height 118
click at [129, 137] on label "Comprehensive (Slow) Check" at bounding box center [118, 144] width 142 height 20
click at [63, 139] on input "Comprehensive (Slow) Check" at bounding box center [54, 144] width 15 height 11
checkbox input "true"
click at [119, 105] on button "Perform System Check" at bounding box center [103, 115] width 113 height 24
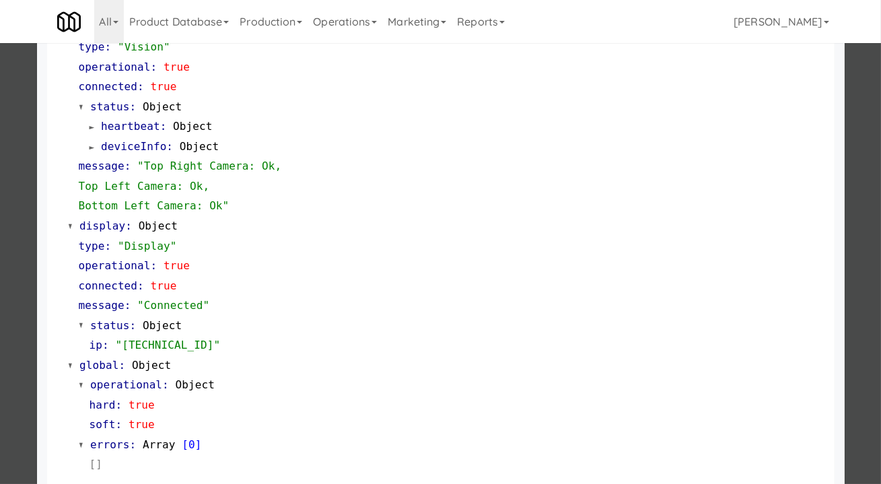
scroll to position [562, 0]
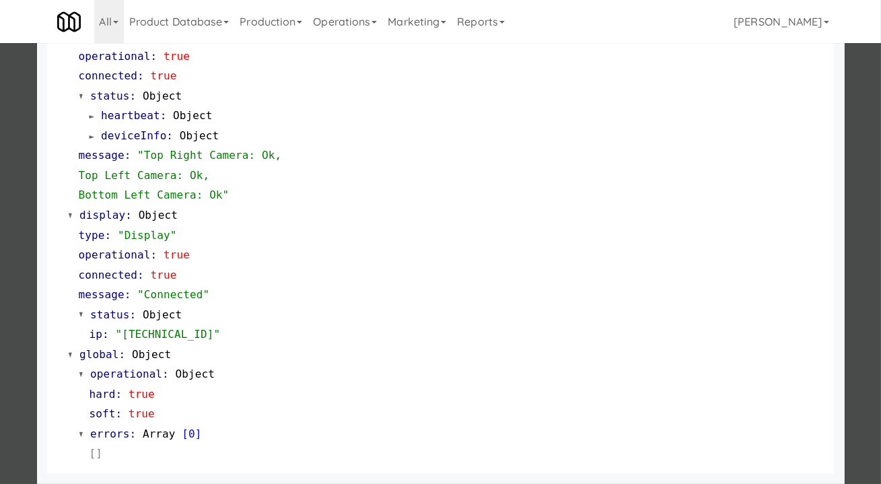
click at [853, 191] on div at bounding box center [440, 242] width 881 height 484
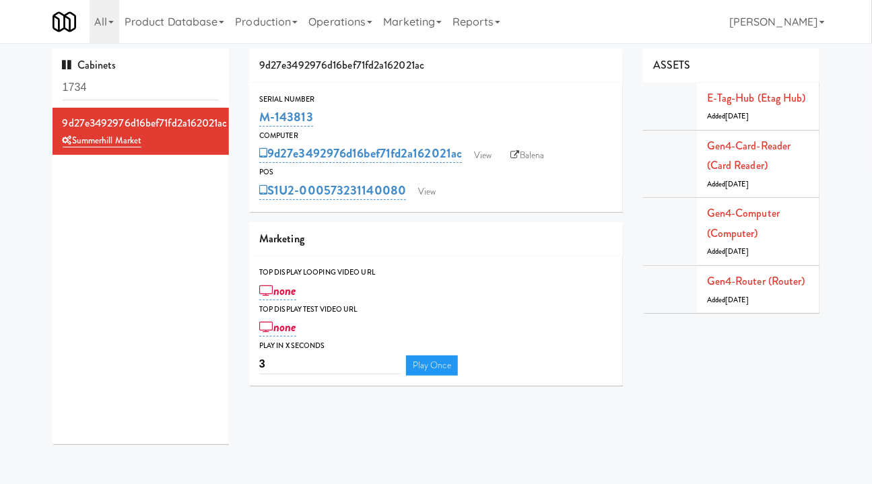
drag, startPoint x: 439, startPoint y: 180, endPoint x: 438, endPoint y: 187, distance: 6.8
click at [439, 180] on div "S1U2-000573231140080 View" at bounding box center [436, 190] width 354 height 23
click at [432, 195] on link "View" at bounding box center [426, 192] width 31 height 20
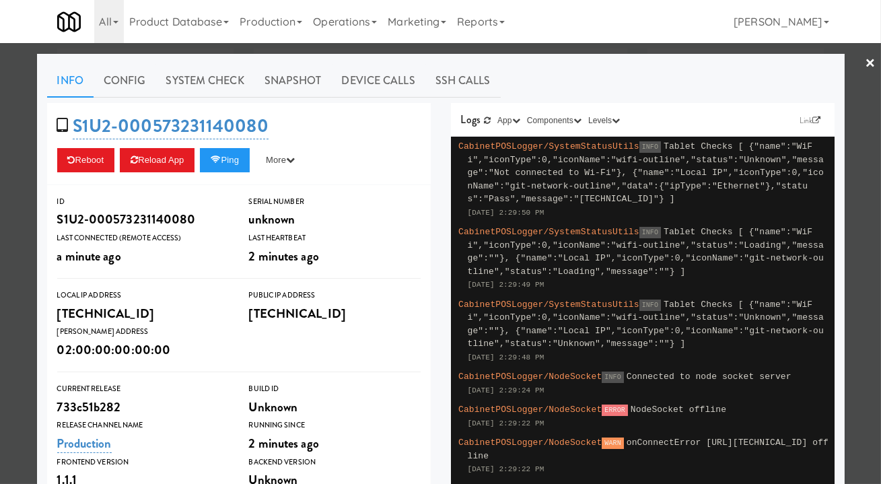
click at [201, 75] on link "System Check" at bounding box center [205, 81] width 98 height 34
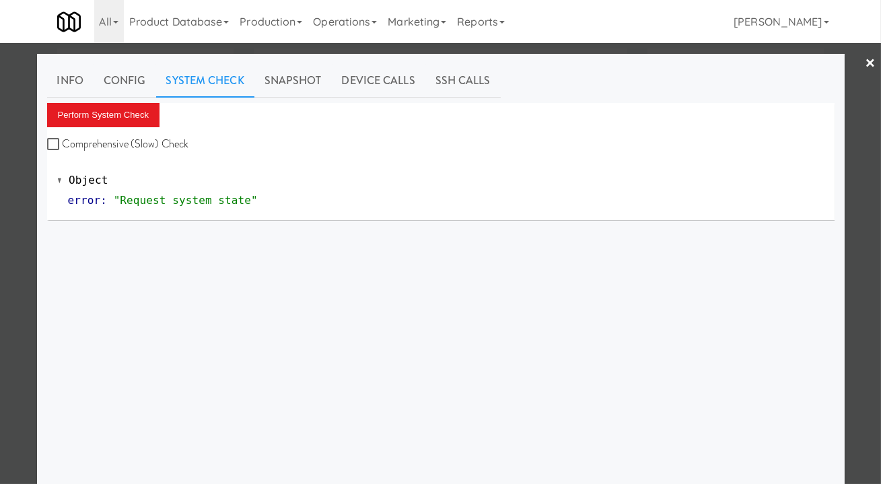
click at [118, 144] on label "Comprehensive (Slow) Check" at bounding box center [118, 144] width 142 height 20
click at [63, 144] on input "Comprehensive (Slow) Check" at bounding box center [54, 144] width 15 height 11
checkbox input "true"
click at [110, 110] on button "Perform System Check" at bounding box center [103, 115] width 113 height 24
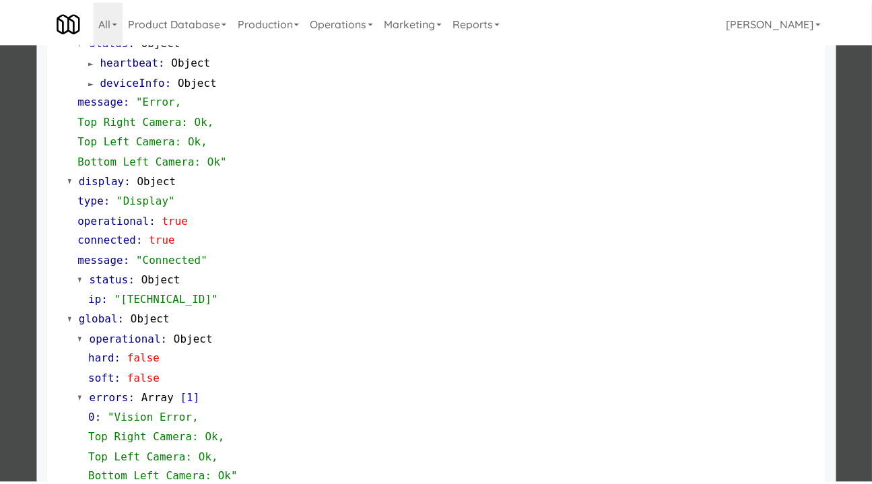
scroll to position [641, 0]
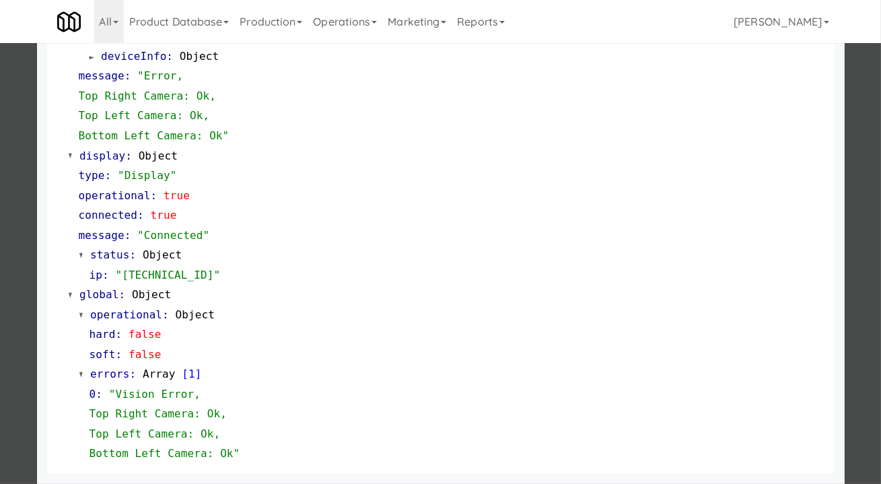
drag, startPoint x: 855, startPoint y: 245, endPoint x: 842, endPoint y: 244, distance: 12.8
click at [855, 244] on div at bounding box center [440, 242] width 881 height 484
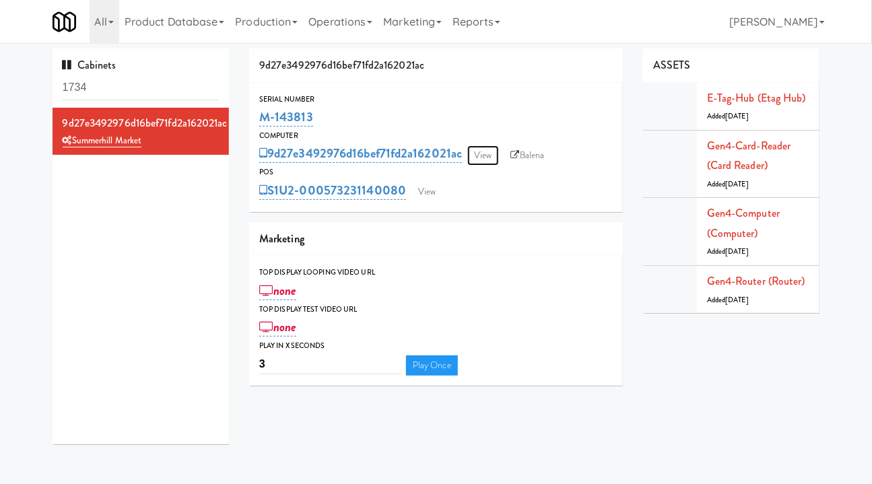
click at [494, 147] on link "View" at bounding box center [482, 155] width 31 height 20
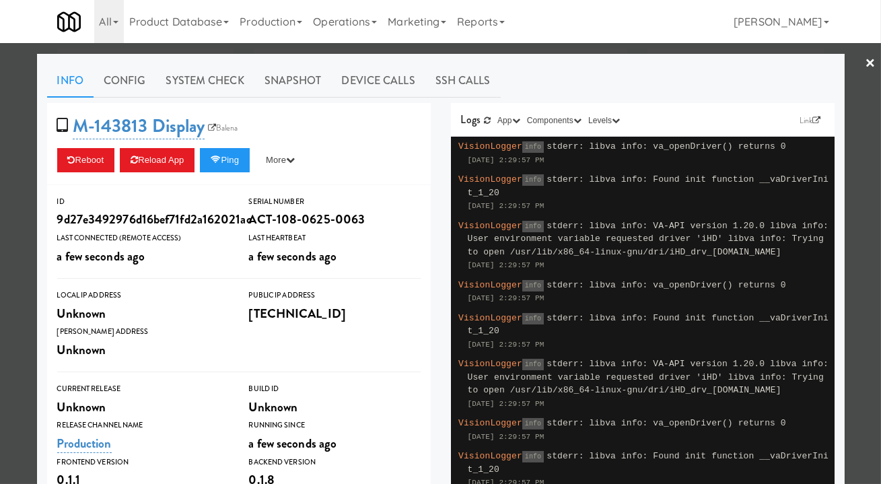
click at [204, 82] on link "System Check" at bounding box center [205, 81] width 98 height 34
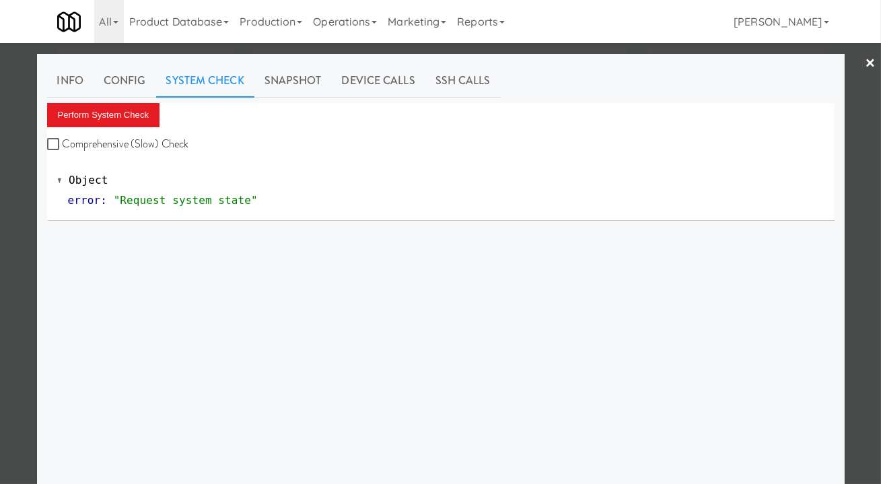
click at [146, 145] on label "Comprehensive (Slow) Check" at bounding box center [118, 144] width 142 height 20
click at [63, 145] on input "Comprehensive (Slow) Check" at bounding box center [54, 144] width 15 height 11
checkbox input "true"
click at [115, 111] on button "Perform System Check" at bounding box center [103, 115] width 113 height 24
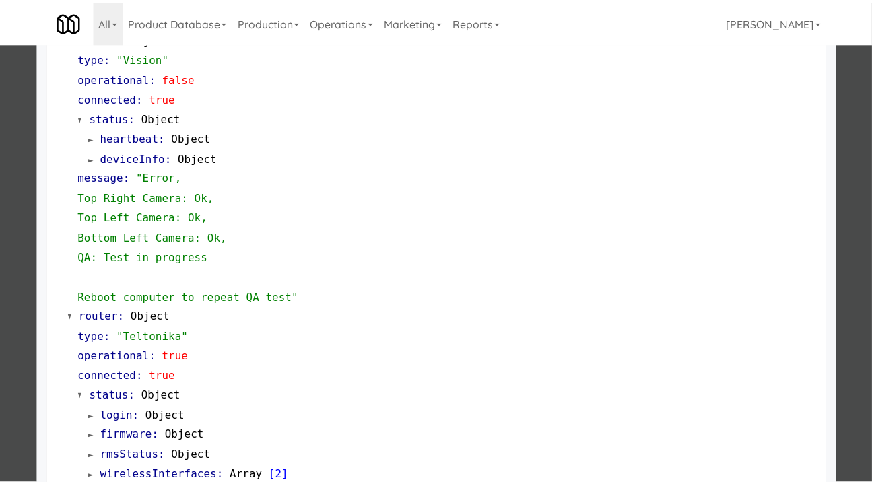
scroll to position [111, 0]
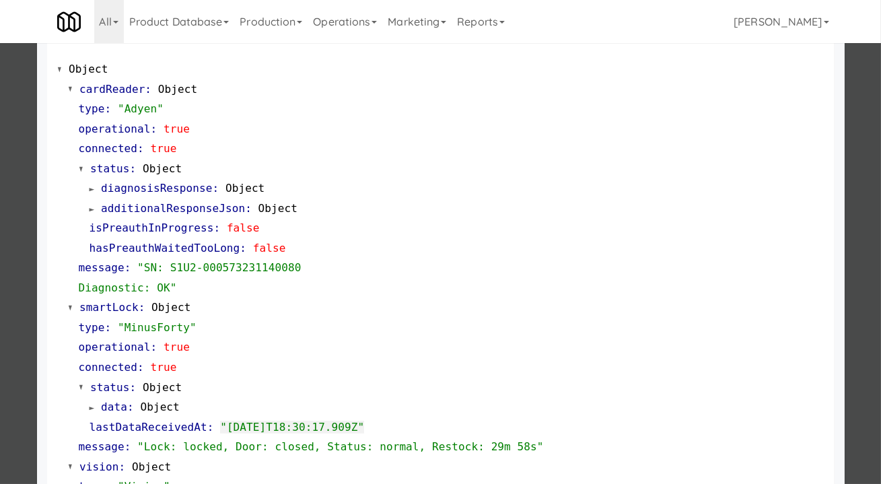
click at [851, 174] on div at bounding box center [440, 242] width 881 height 484
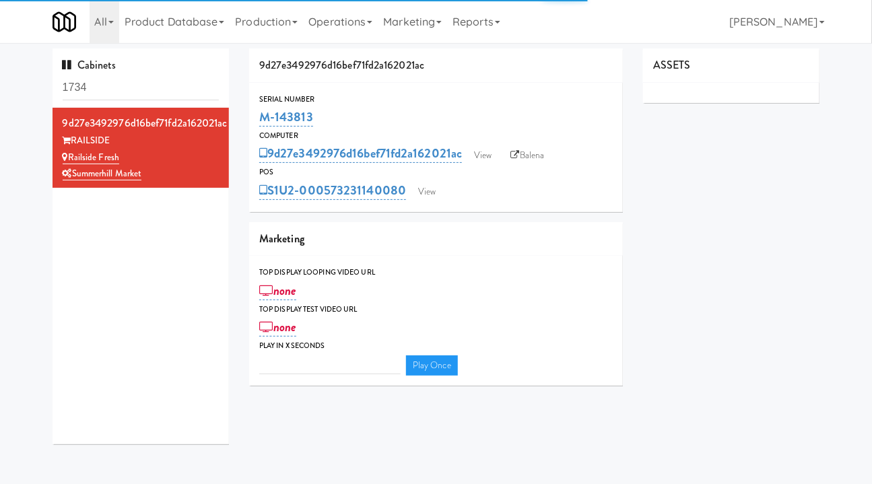
type input "3"
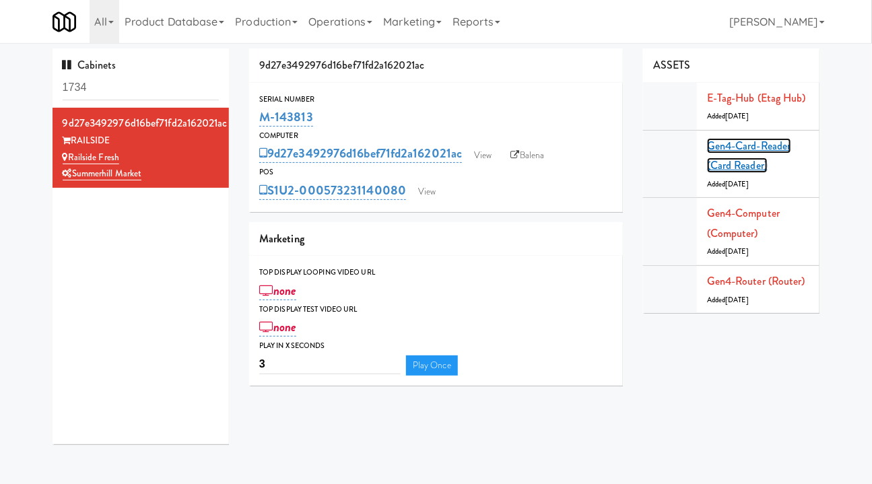
click at [731, 152] on link "Gen4-card-reader (Card Reader)" at bounding box center [749, 156] width 84 height 36
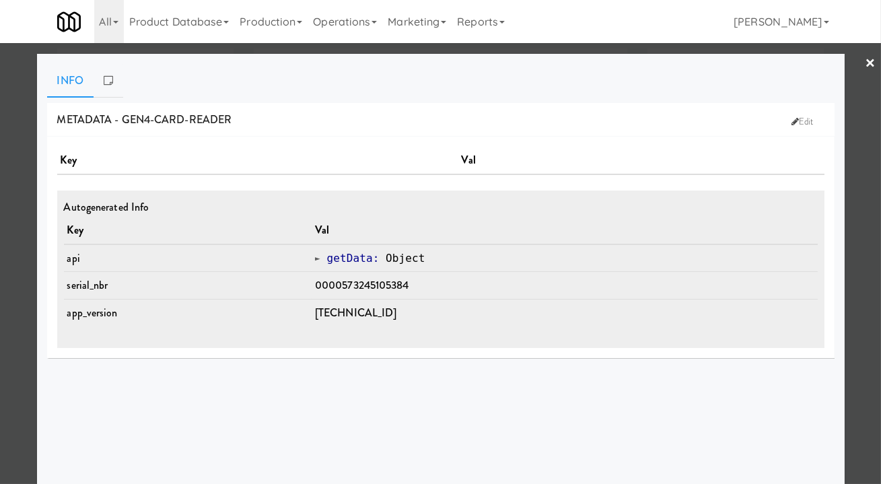
click at [848, 302] on div at bounding box center [440, 242] width 881 height 484
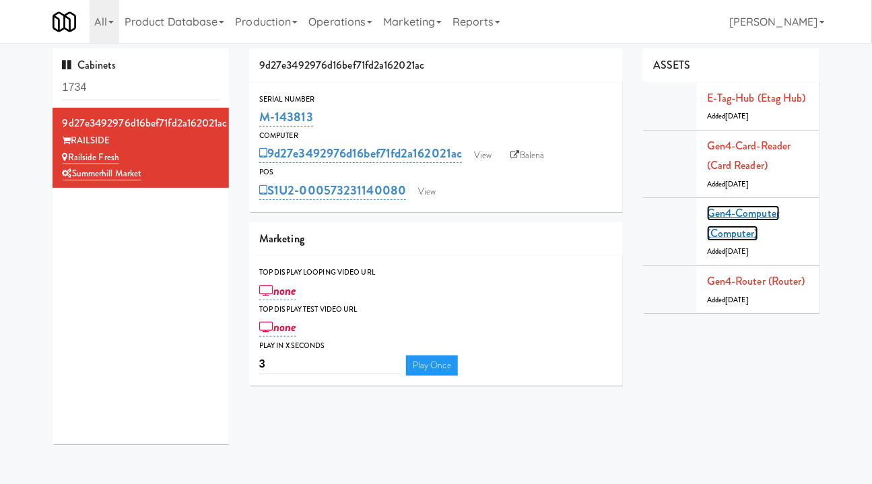
click at [731, 215] on link "Gen4-computer (Computer)" at bounding box center [743, 223] width 73 height 36
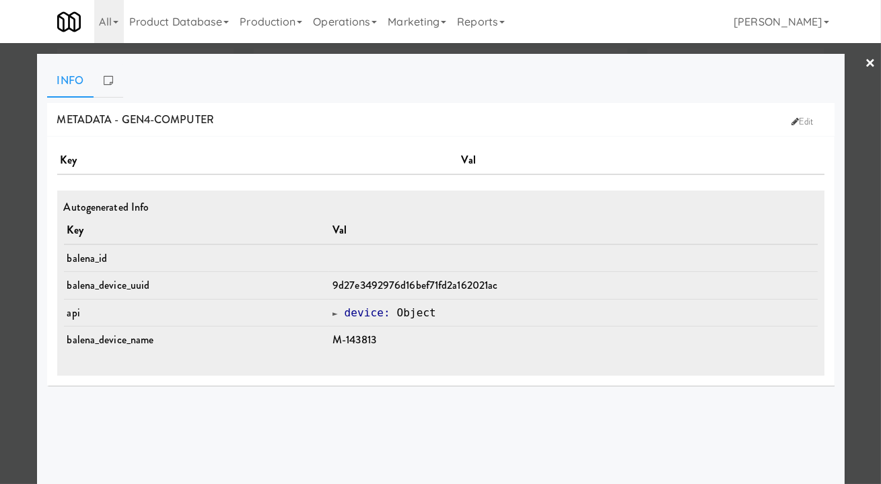
click at [848, 265] on div at bounding box center [440, 242] width 881 height 484
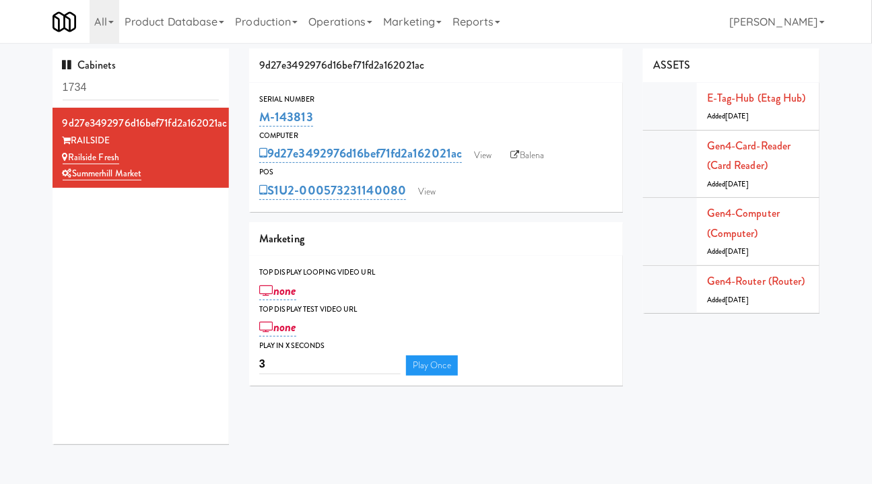
drag, startPoint x: 337, startPoint y: 110, endPoint x: 248, endPoint y: 123, distance: 89.1
click at [248, 123] on div "9d27e3492976d16bef71fd2a162021ac Serial Number M-143813 Computer 9d27e3492976d1…" at bounding box center [436, 221] width 394 height 347
copy link "M-143813"
click at [492, 158] on link "View" at bounding box center [482, 155] width 31 height 20
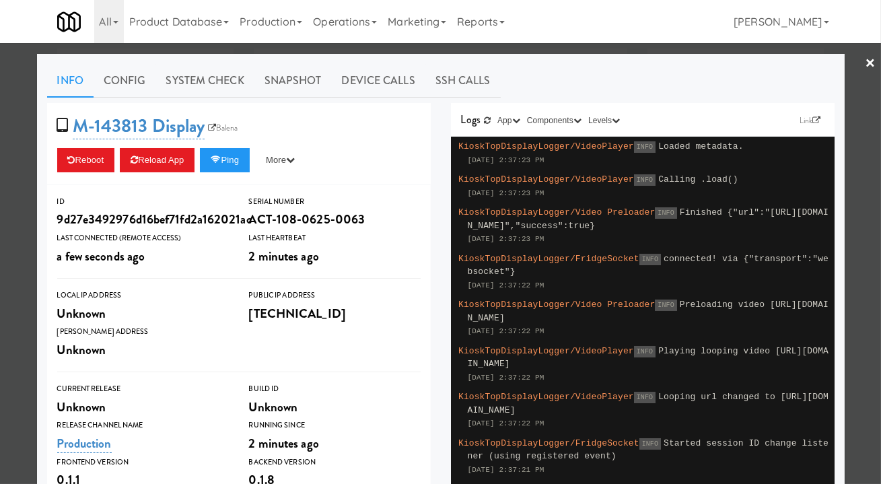
click at [574, 52] on div at bounding box center [440, 242] width 881 height 484
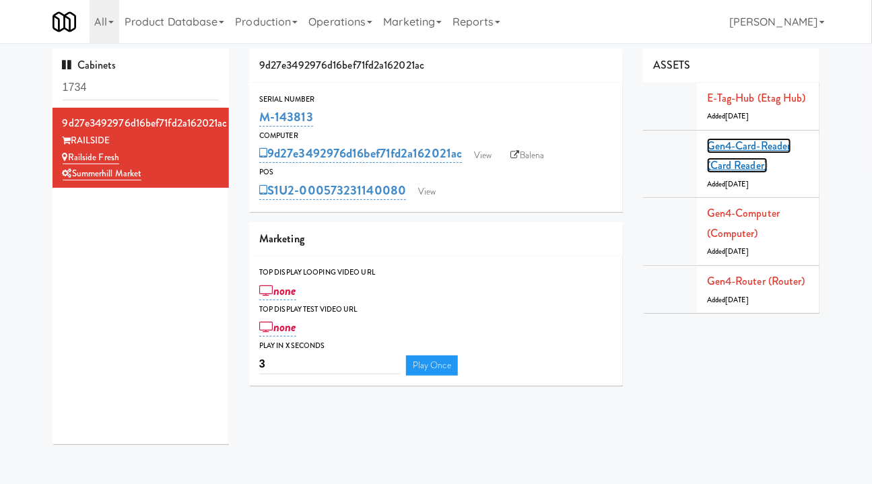
click at [737, 144] on link "Gen4-card-reader (Card Reader)" at bounding box center [749, 156] width 84 height 36
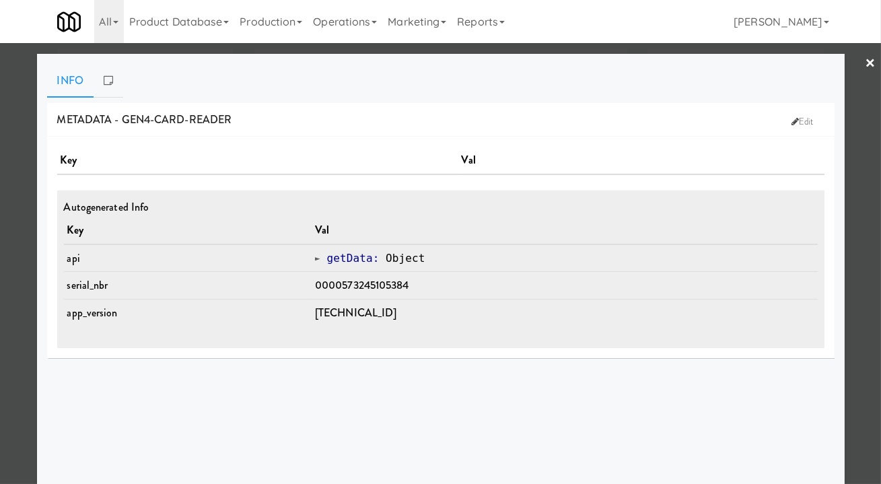
click at [470, 49] on div at bounding box center [440, 242] width 881 height 484
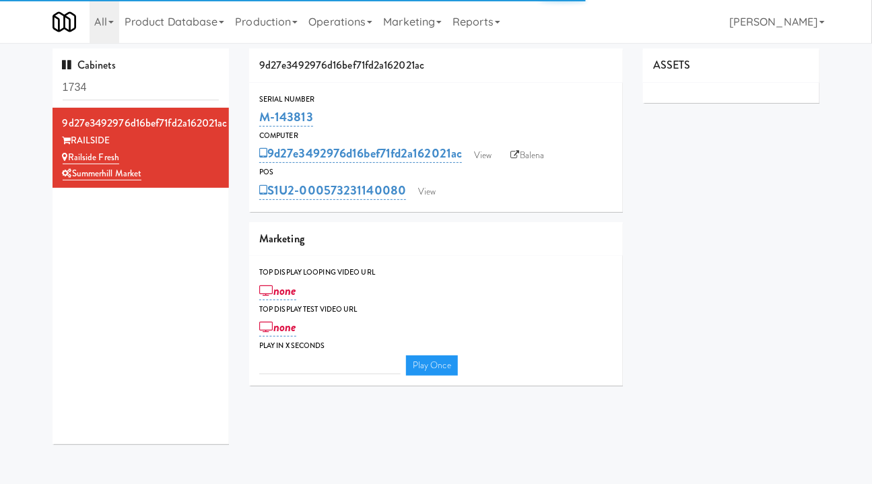
type input "3"
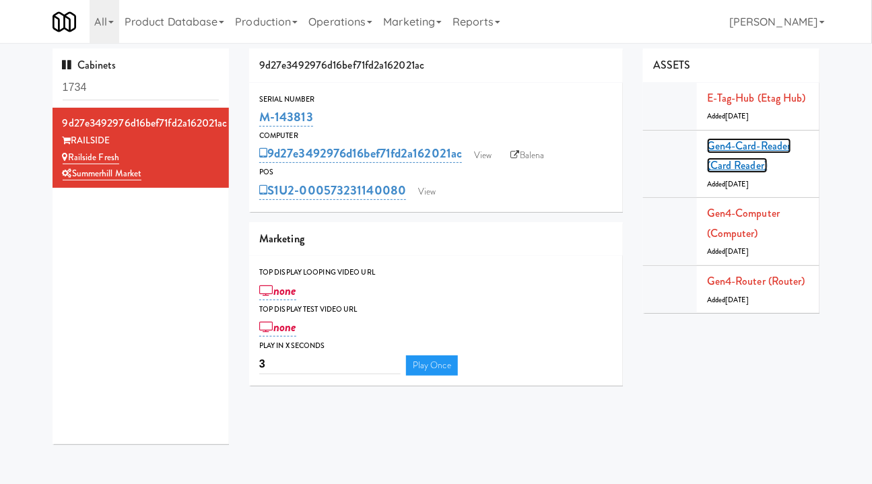
click at [749, 151] on link "Gen4-card-reader (Card Reader)" at bounding box center [749, 156] width 84 height 36
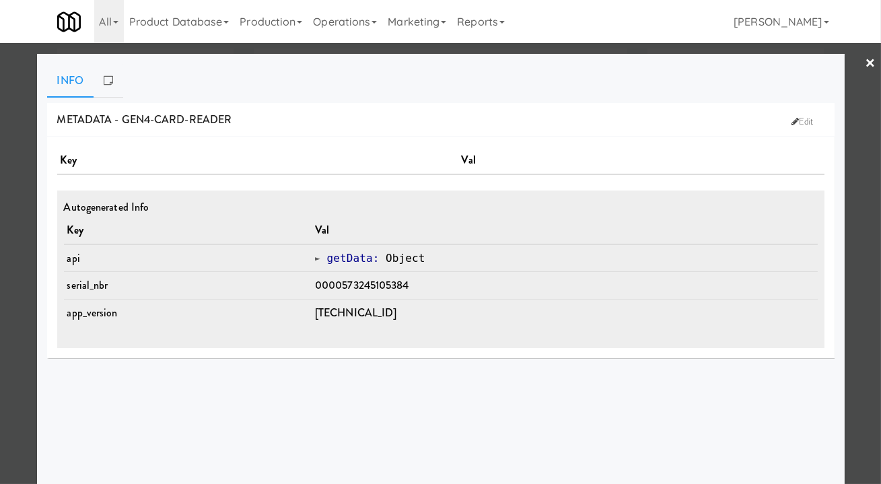
click at [856, 328] on div at bounding box center [440, 242] width 881 height 484
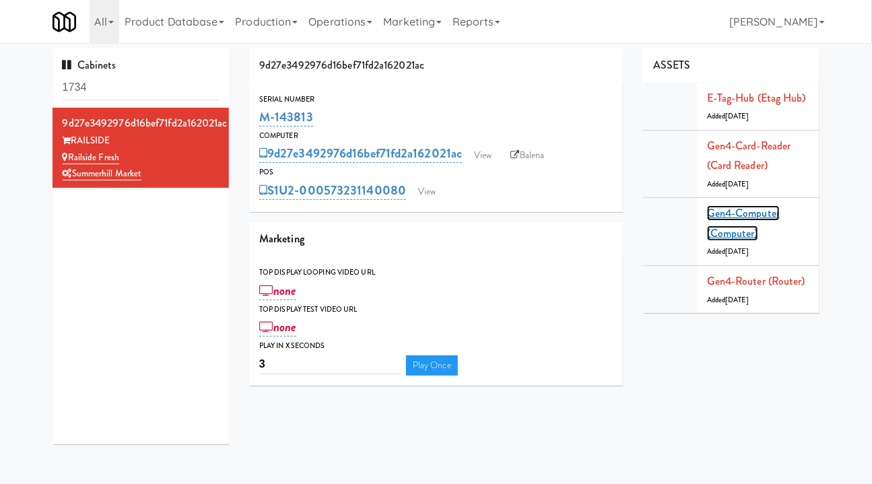
click at [728, 213] on link "Gen4-computer (Computer)" at bounding box center [743, 223] width 73 height 36
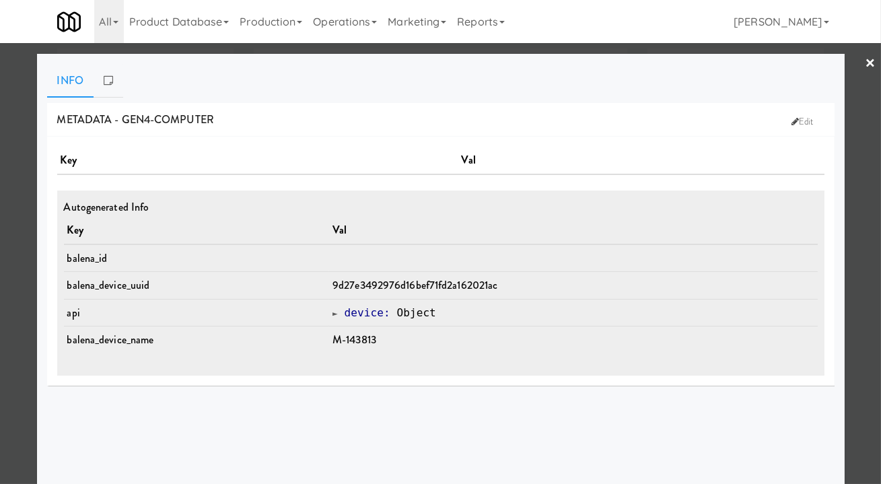
click at [855, 283] on div at bounding box center [440, 242] width 881 height 484
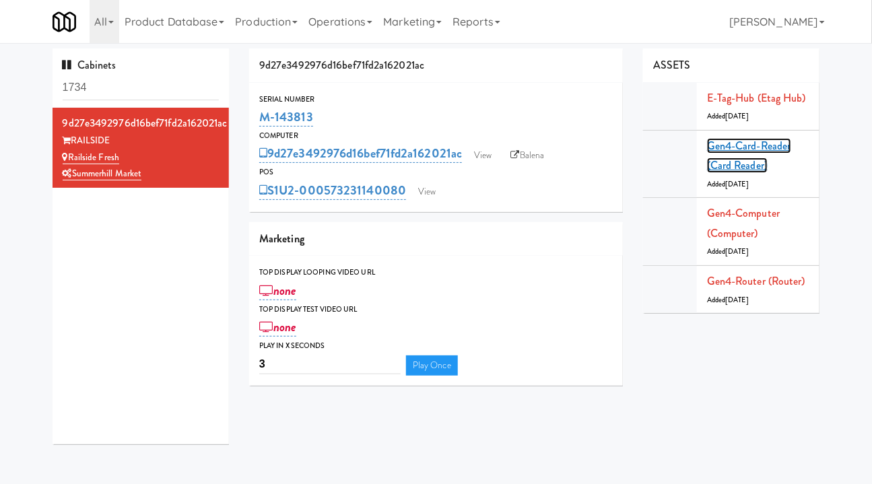
click at [747, 141] on link "Gen4-card-reader (Card Reader)" at bounding box center [749, 156] width 84 height 36
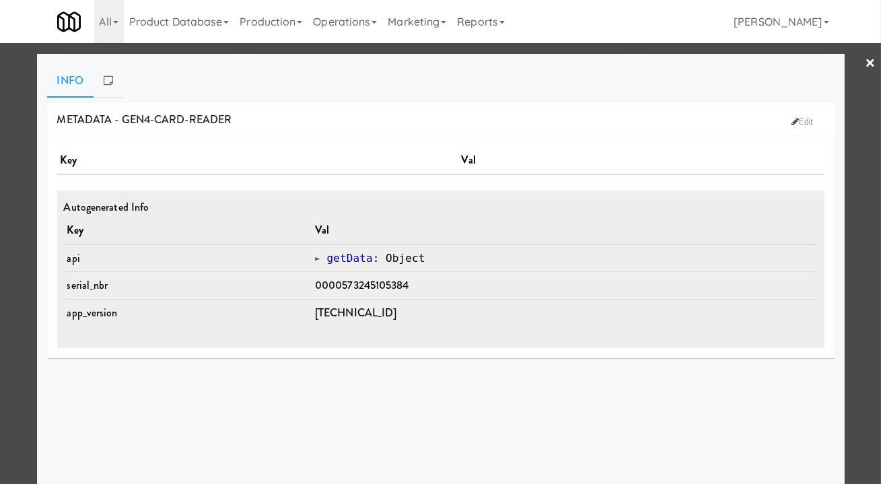
click at [850, 160] on div at bounding box center [440, 242] width 881 height 484
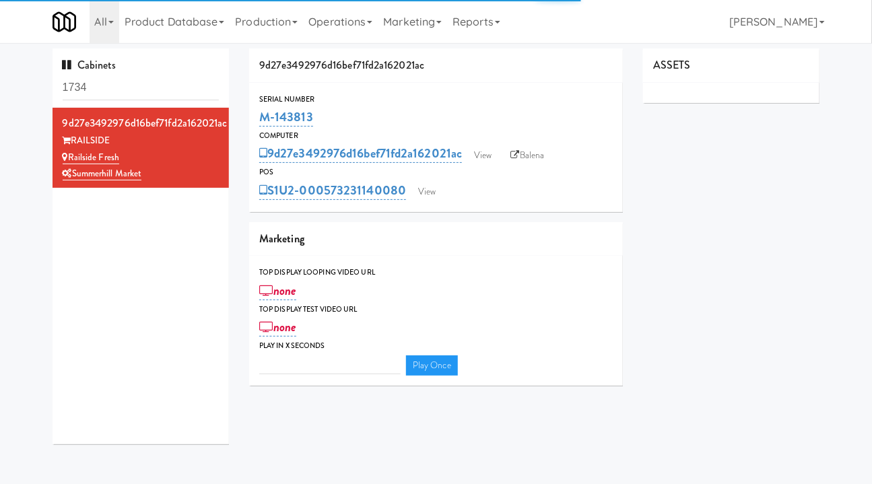
type input "3"
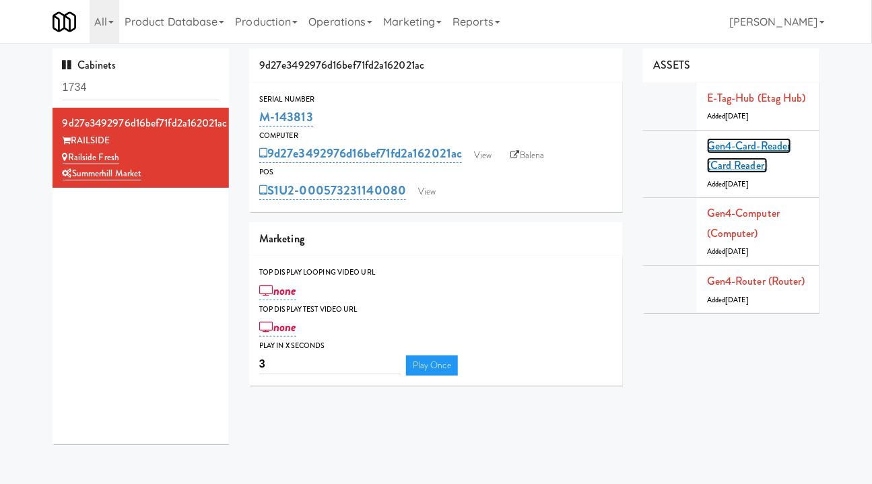
click at [731, 141] on link "Gen4-card-reader (Card Reader)" at bounding box center [749, 156] width 84 height 36
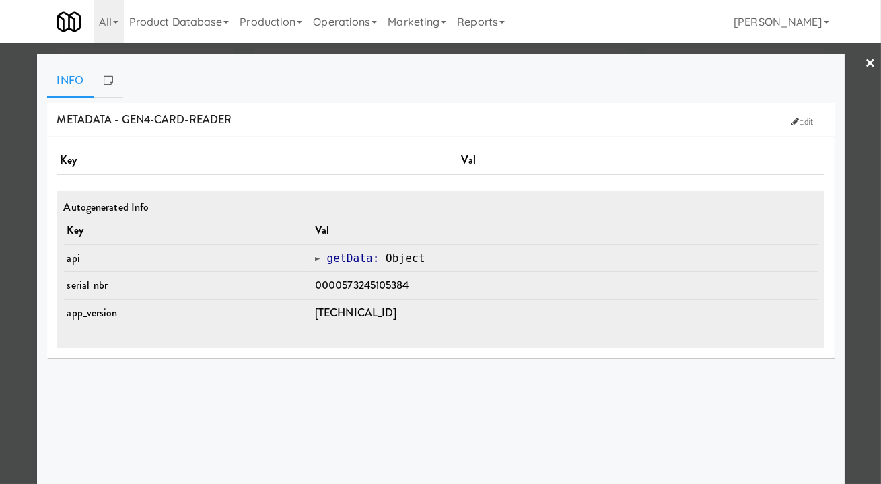
click at [853, 288] on div at bounding box center [440, 242] width 881 height 484
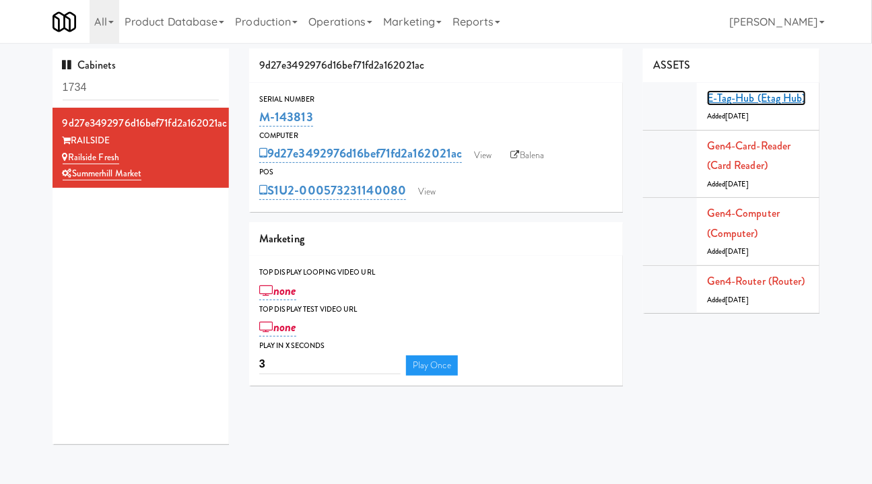
click at [733, 94] on link "E-tag-hub (Etag Hub)" at bounding box center [756, 97] width 99 height 15
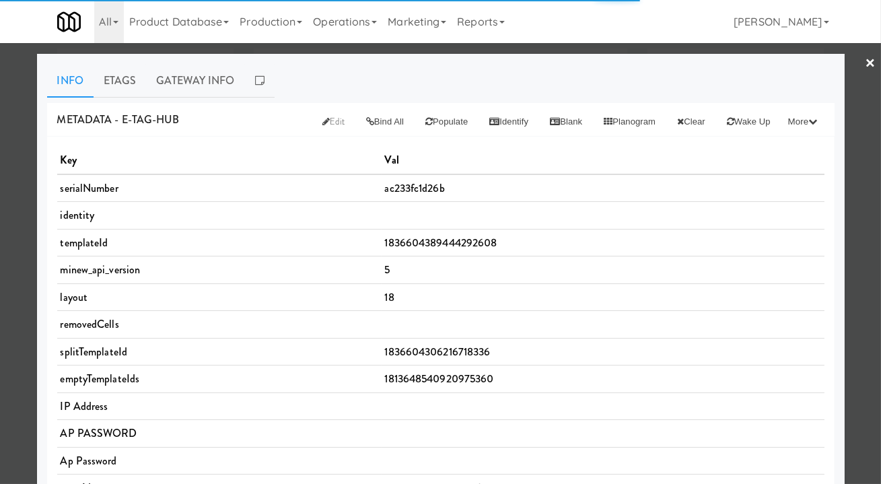
click at [850, 213] on div at bounding box center [440, 242] width 881 height 484
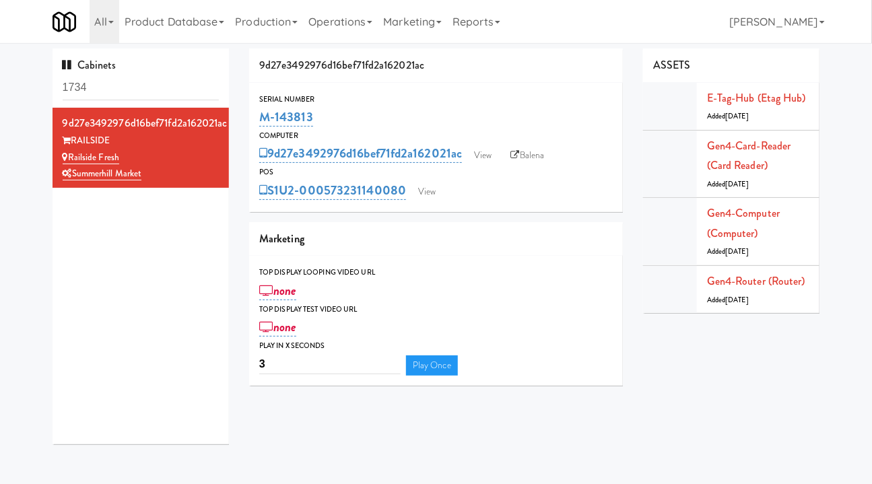
drag, startPoint x: 390, startPoint y: 201, endPoint x: 327, endPoint y: 202, distance: 62.6
click at [327, 202] on div "Serial Number M-143813 Computer 9d27e3492976d16bef71fd2a162021ac View Balena PO…" at bounding box center [436, 147] width 374 height 129
copy link "573231140080"
drag, startPoint x: 448, startPoint y: 88, endPoint x: 424, endPoint y: 81, distance: 25.2
click at [448, 88] on div "Serial Number M-143813 Computer 9d27e3492976d16bef71fd2a162021ac View Balena PO…" at bounding box center [436, 147] width 374 height 129
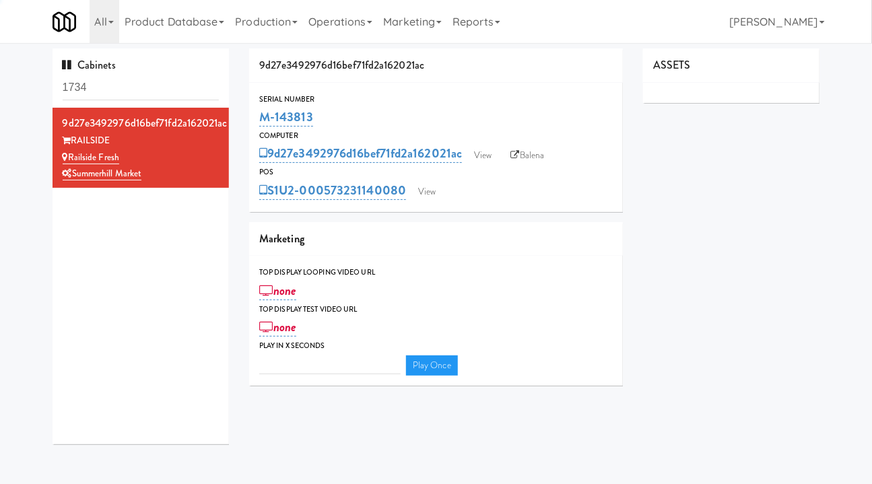
type input "3"
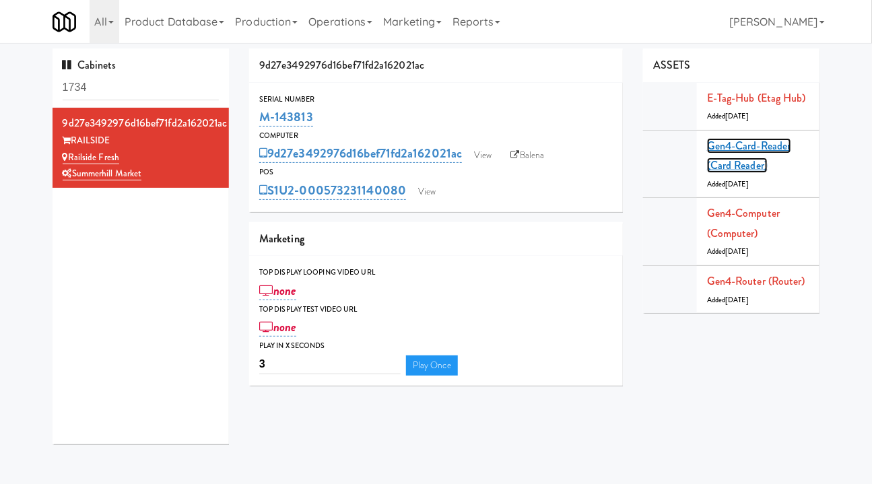
click at [727, 146] on link "Gen4-card-reader (Card Reader)" at bounding box center [749, 156] width 84 height 36
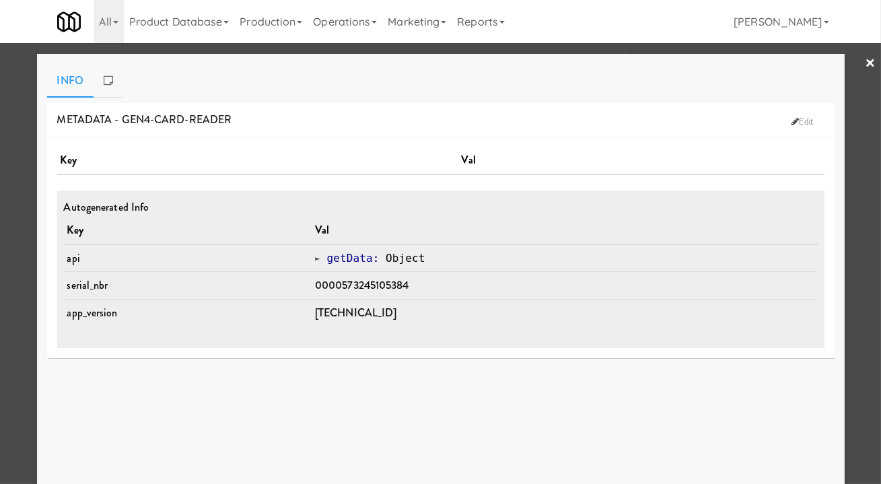
click at [862, 215] on div at bounding box center [440, 242] width 881 height 484
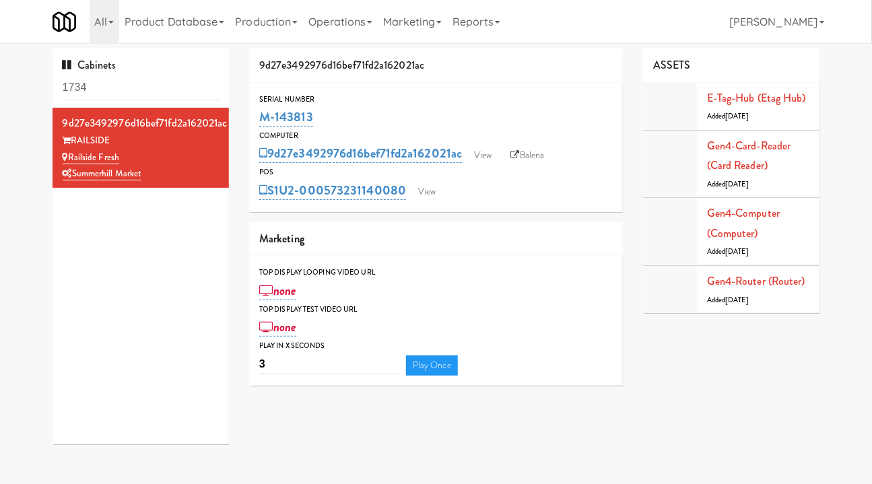
click at [326, 18] on link "Operations" at bounding box center [340, 21] width 75 height 43
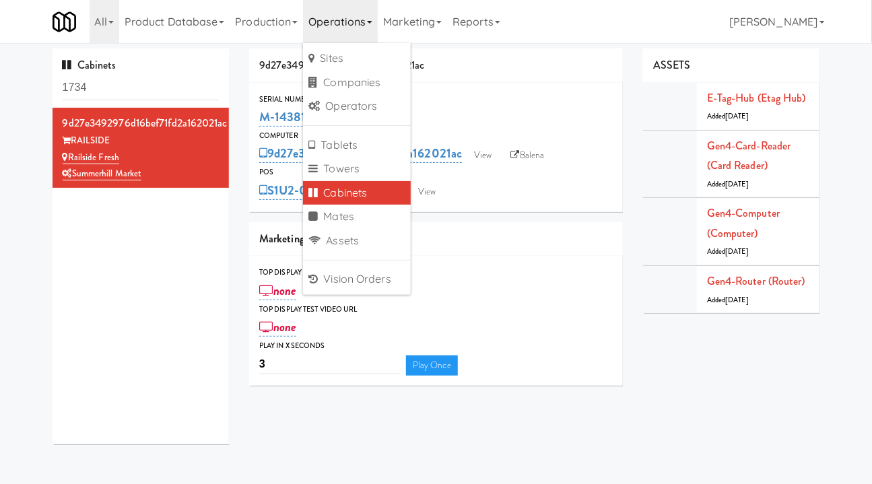
click at [281, 18] on link "Production" at bounding box center [266, 21] width 73 height 43
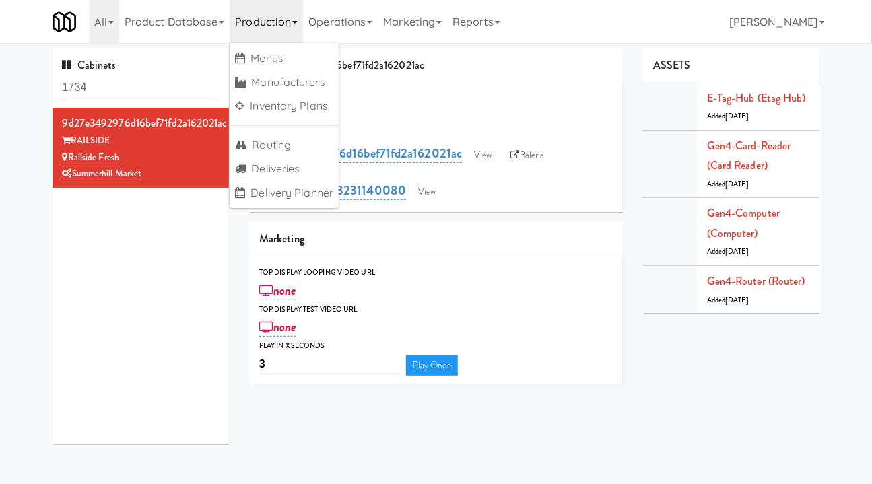
click at [332, 18] on link "Operations" at bounding box center [340, 21] width 75 height 43
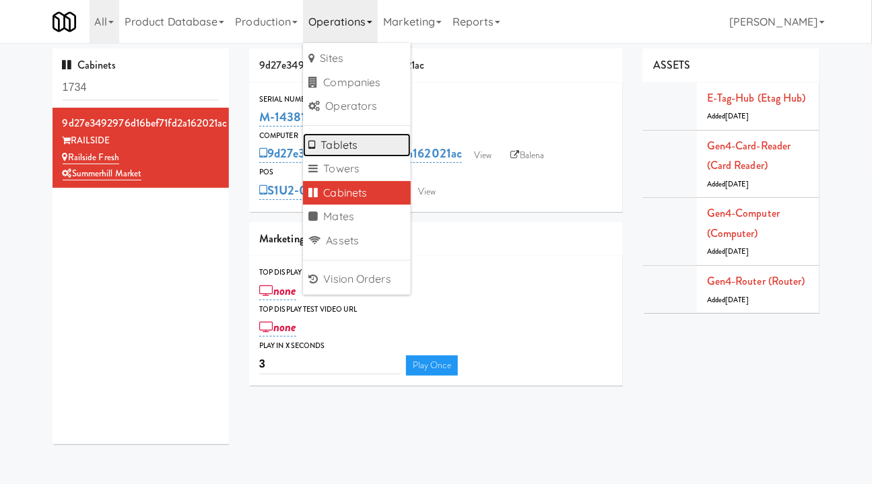
click at [356, 145] on link "Tablets" at bounding box center [357, 145] width 108 height 24
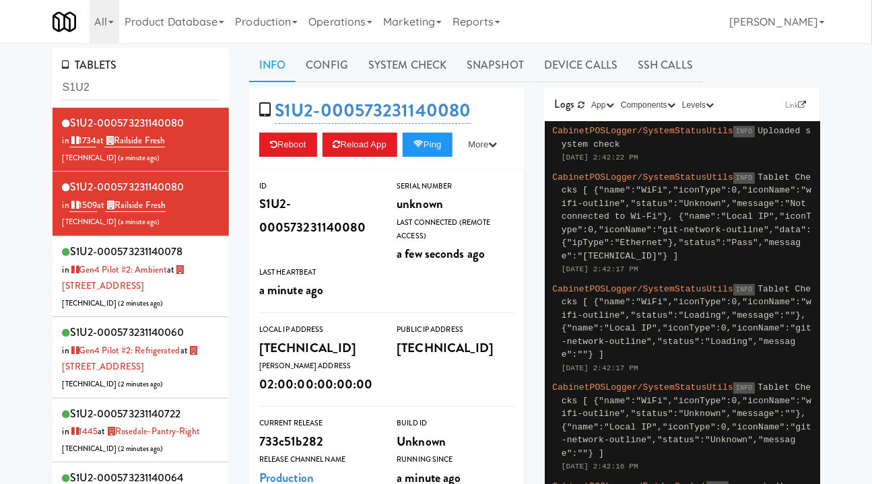
type input "S1U2"
click at [91, 205] on link "1509" at bounding box center [83, 205] width 28 height 13
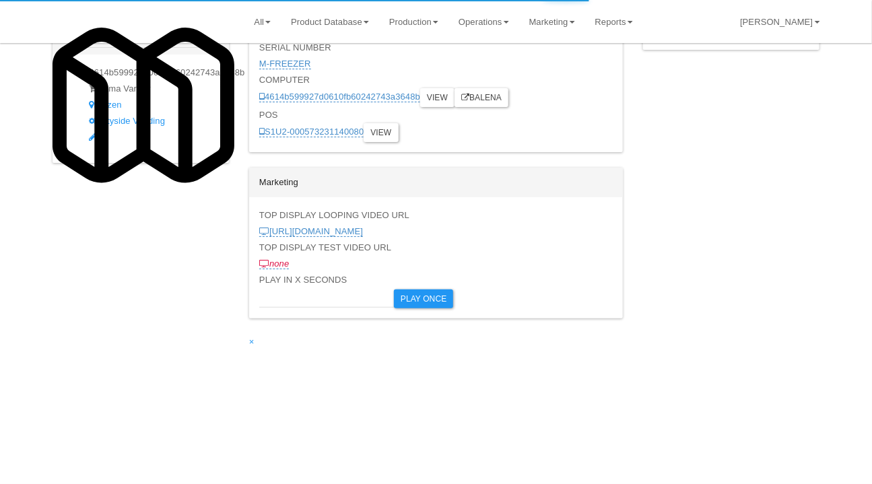
type input "3"
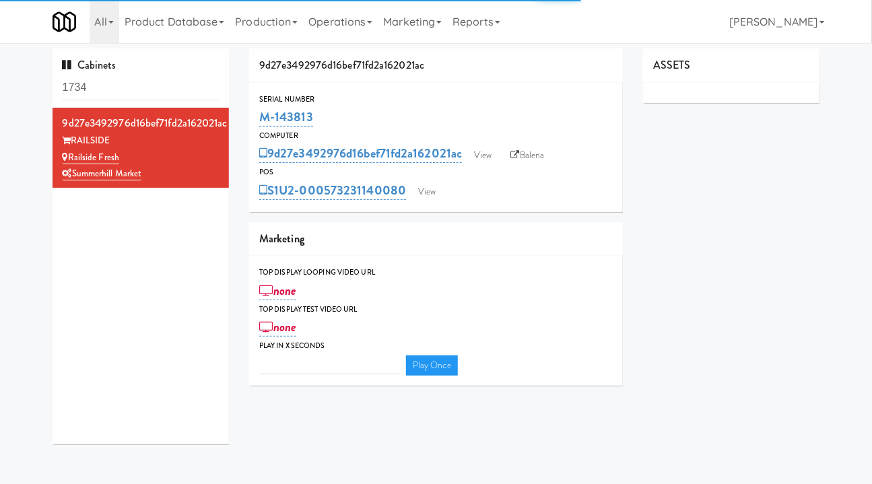
type input "3"
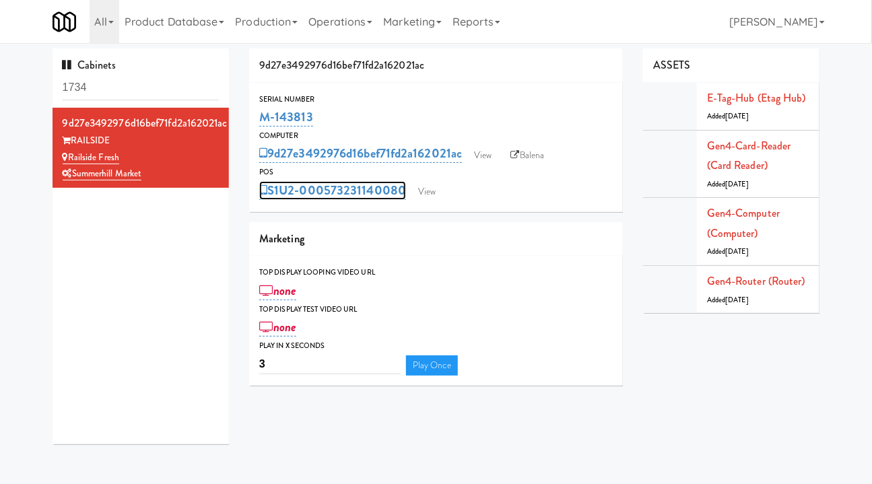
click at [304, 194] on link "S1U2-000573231140080" at bounding box center [332, 190] width 147 height 19
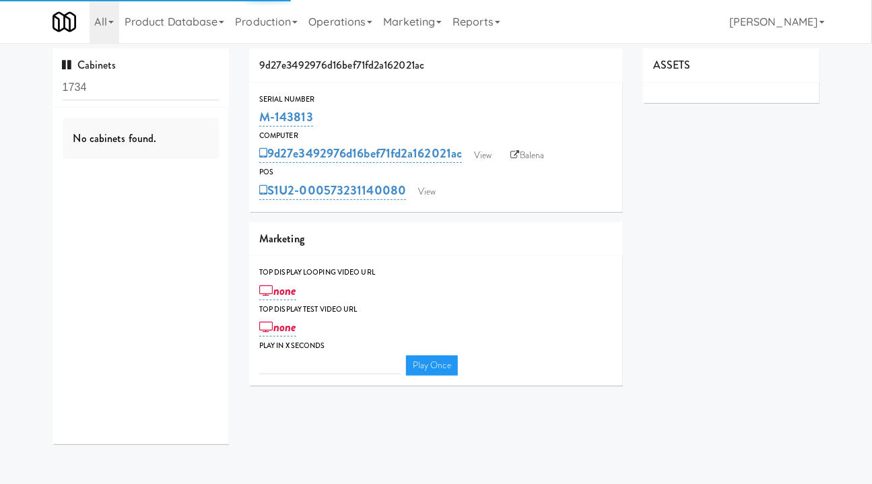
type input "3"
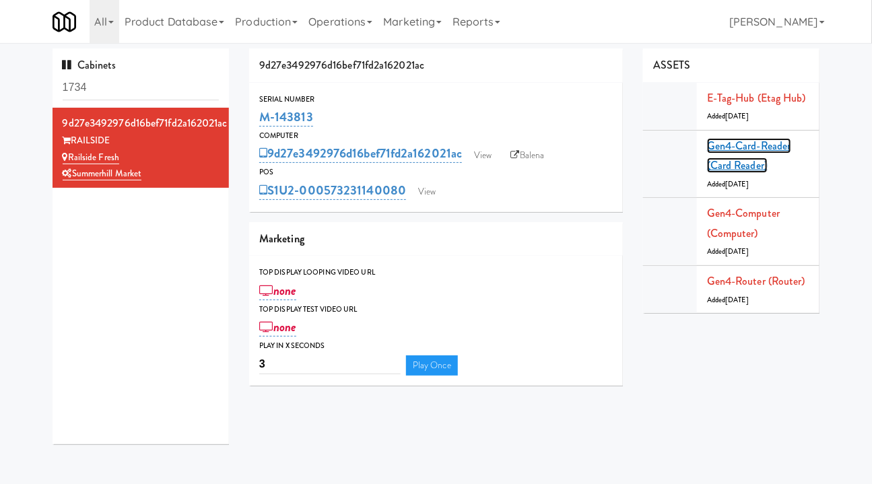
click at [728, 152] on link "Gen4-card-reader (Card Reader)" at bounding box center [749, 156] width 84 height 36
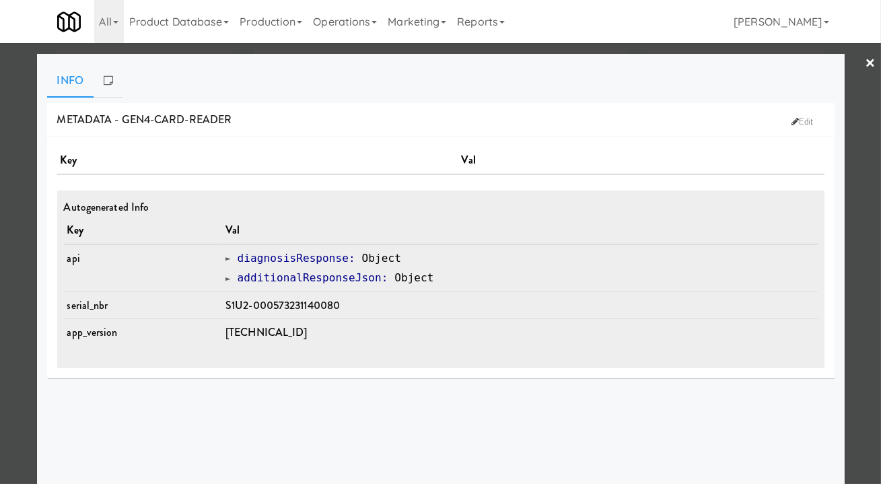
click at [231, 276] on span at bounding box center [228, 278] width 5 height 10
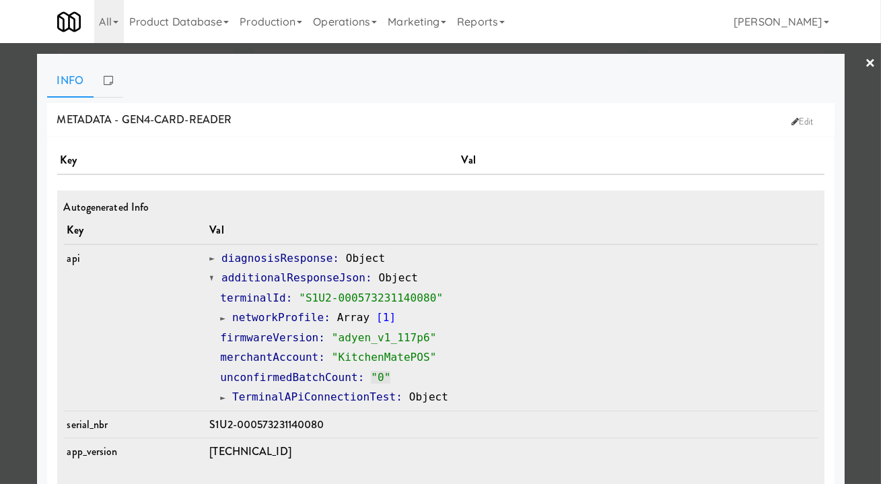
click at [215, 255] on span at bounding box center [211, 258] width 5 height 10
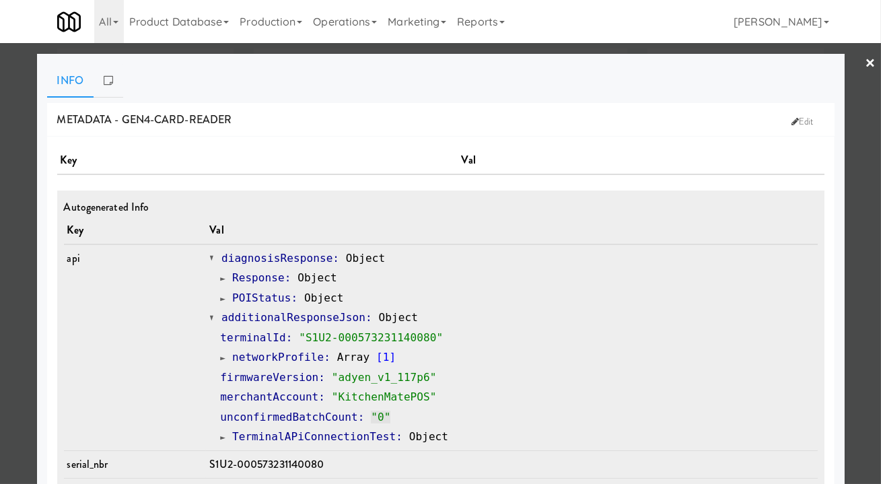
click at [855, 224] on div at bounding box center [440, 242] width 881 height 484
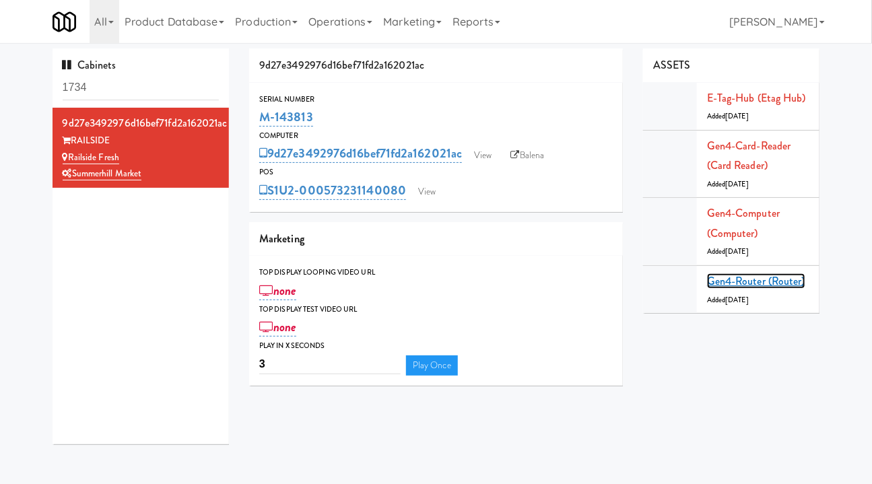
click at [751, 282] on link "Gen4-router (Router)" at bounding box center [756, 280] width 98 height 15
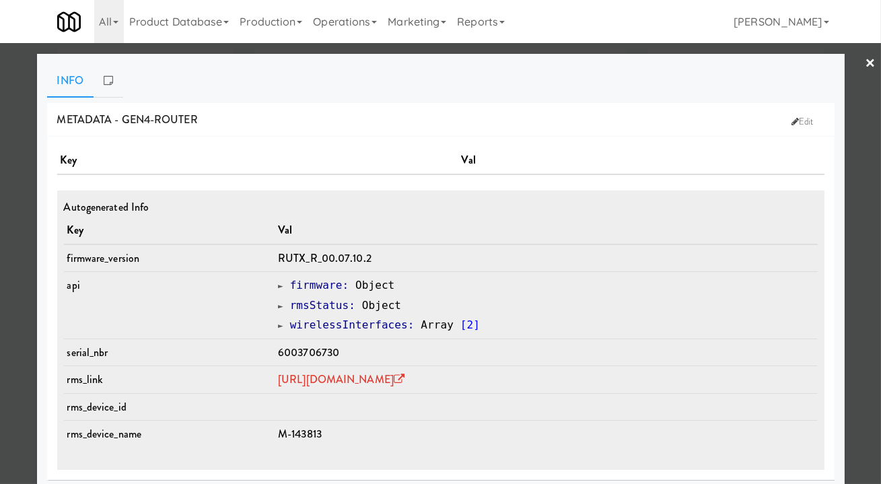
click at [859, 190] on div at bounding box center [440, 242] width 881 height 484
